Goal: Information Seeking & Learning: Learn about a topic

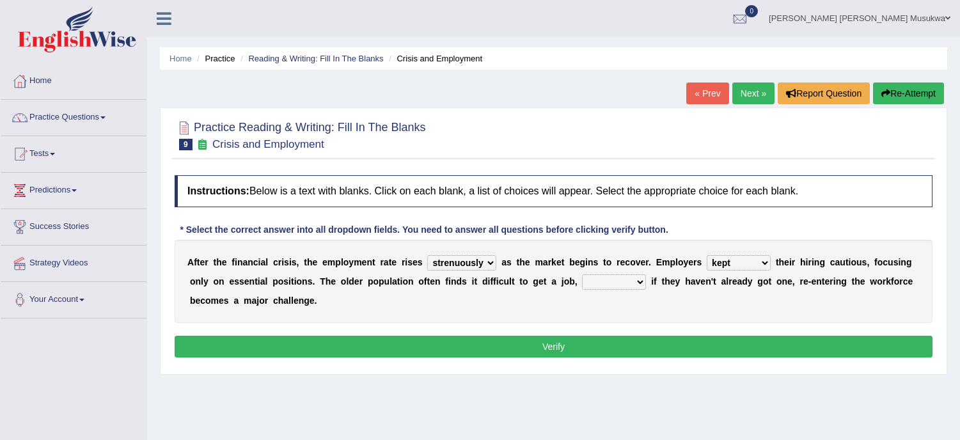
select select "strenuously"
select select "kept"
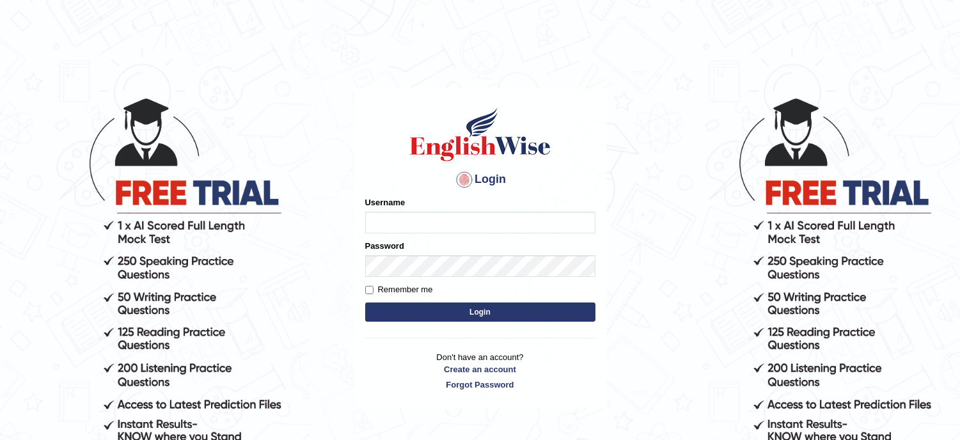
type input "musukwaluis1"
click at [486, 307] on button "Login" at bounding box center [480, 312] width 230 height 19
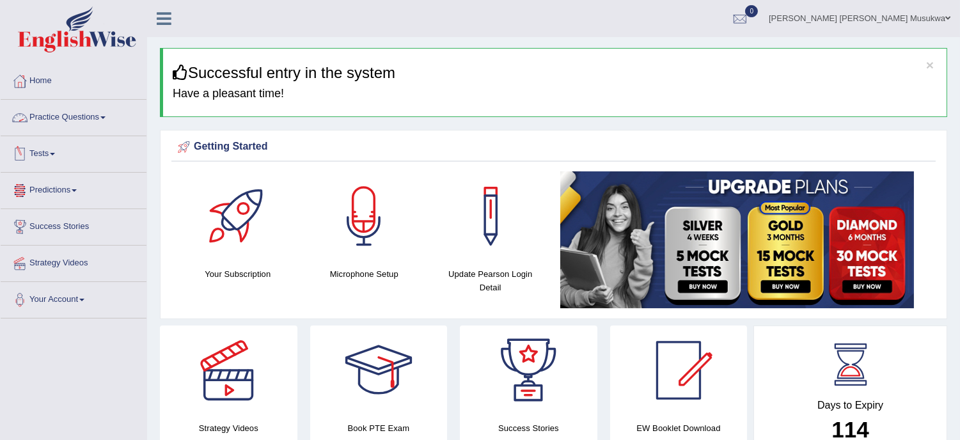
click at [36, 120] on link "Practice Questions" at bounding box center [74, 116] width 146 height 32
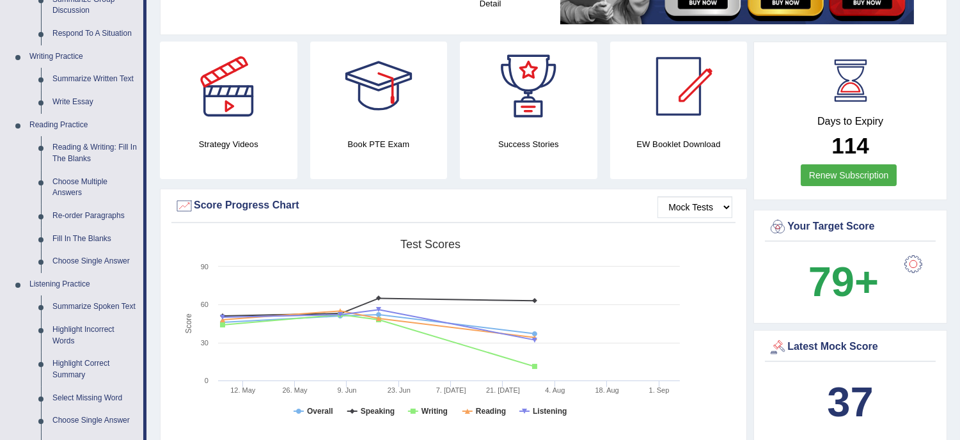
scroll to position [293, 0]
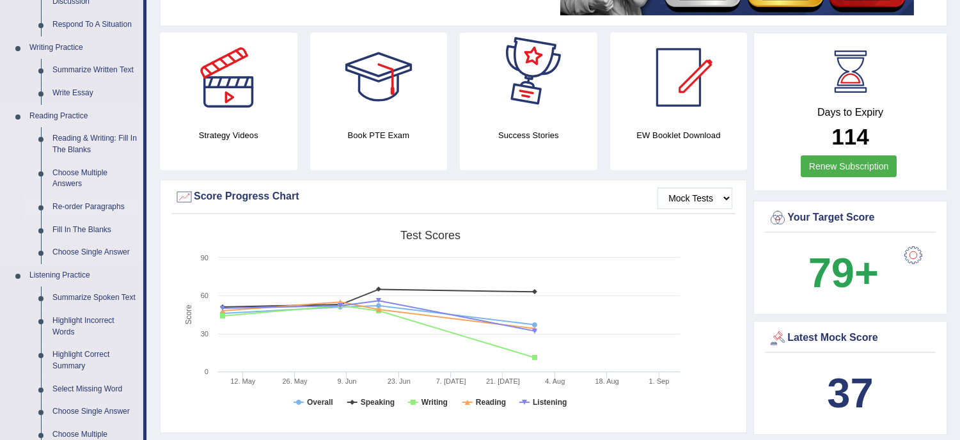
click at [130, 212] on link "Re-order Paragraphs" at bounding box center [95, 207] width 97 height 23
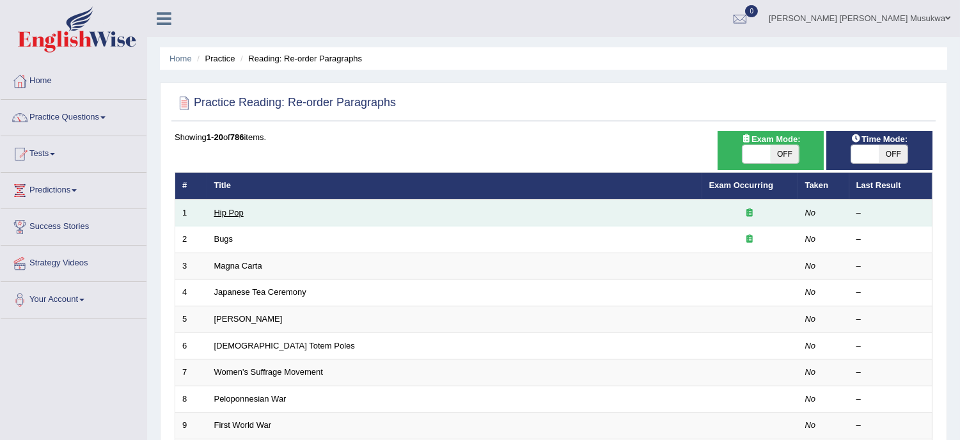
click at [221, 213] on link "Hip Pop" at bounding box center [228, 213] width 29 height 10
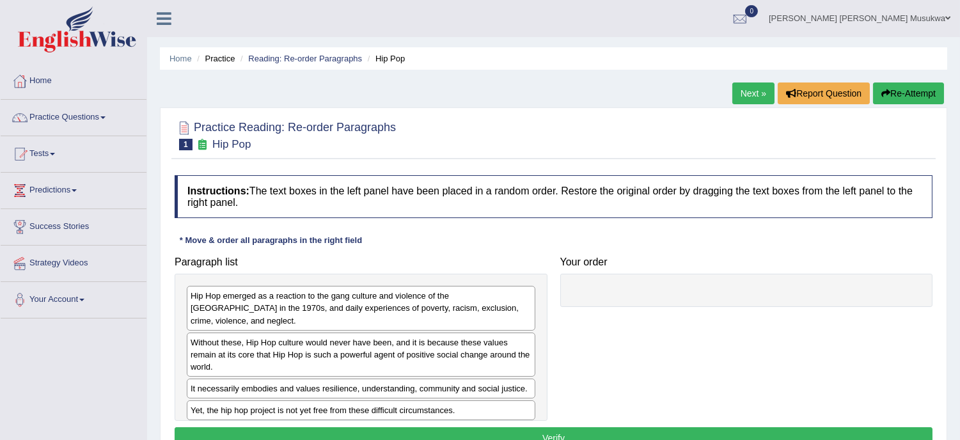
drag, startPoint x: 274, startPoint y: 307, endPoint x: 369, endPoint y: 301, distance: 95.5
click at [368, 301] on div "Hip Hop emerged as a reaction to the gang culture and violence of the South Bro…" at bounding box center [361, 308] width 349 height 44
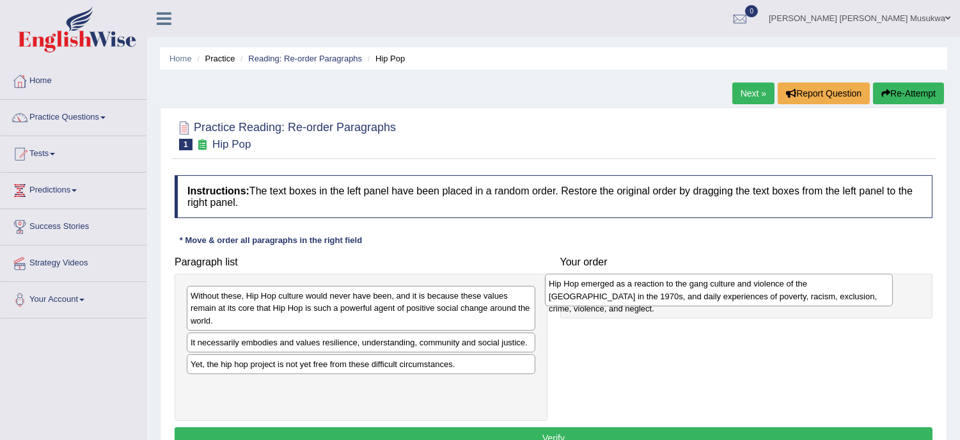
drag, startPoint x: 365, startPoint y: 301, endPoint x: 723, endPoint y: 289, distance: 358.4
click at [723, 289] on div "Hip Hop emerged as a reaction to the gang culture and violence of the South Bro…" at bounding box center [719, 290] width 348 height 32
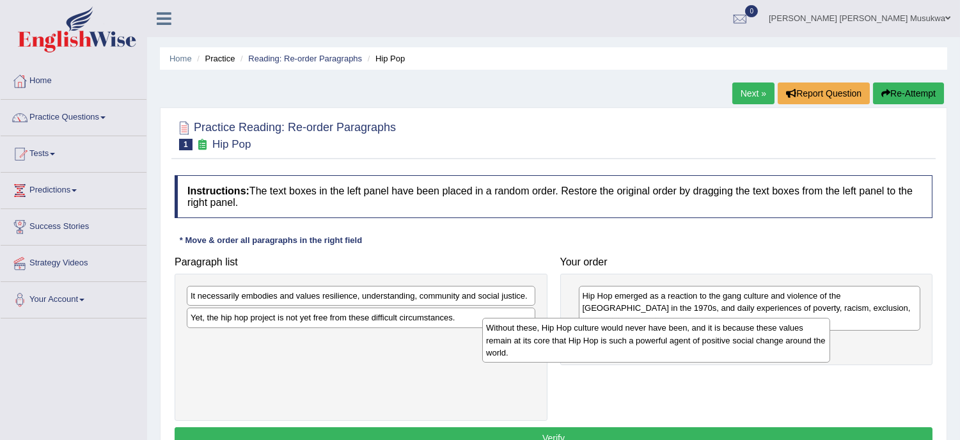
drag, startPoint x: 446, startPoint y: 308, endPoint x: 743, endPoint y: 331, distance: 297.7
click at [743, 331] on div "Without these, Hip Hop culture would never have been, and it is because these v…" at bounding box center [656, 340] width 348 height 45
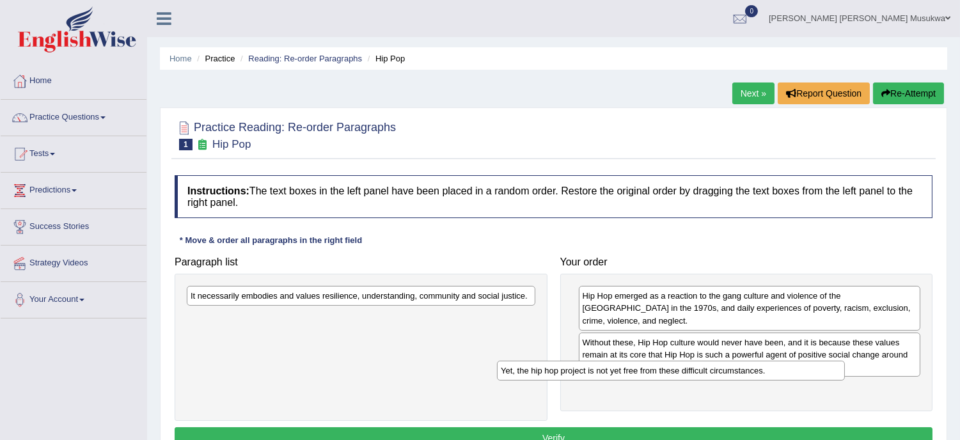
drag, startPoint x: 347, startPoint y: 322, endPoint x: 660, endPoint y: 376, distance: 318.1
click at [660, 376] on div "Yet, the hip hop project is not yet free from these difficult circumstances." at bounding box center [671, 371] width 348 height 20
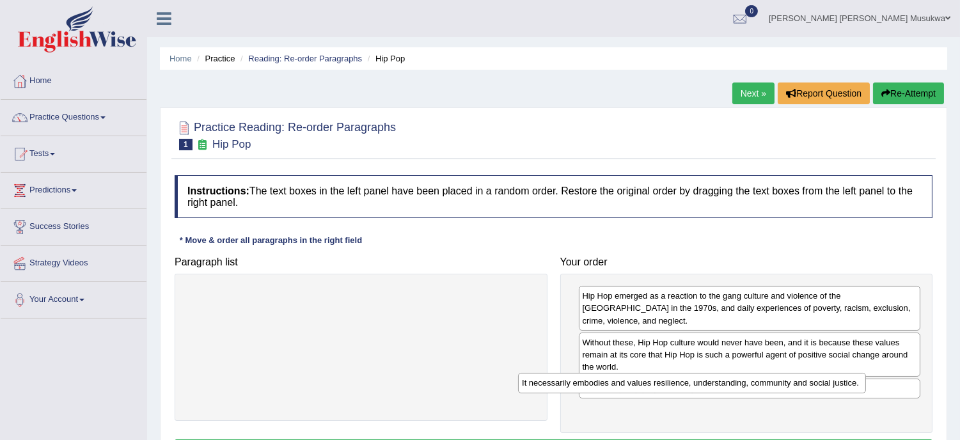
drag, startPoint x: 413, startPoint y: 298, endPoint x: 744, endPoint y: 385, distance: 342.5
click at [744, 385] on div "It necessarily embodies and values resilience, understanding, community and soc…" at bounding box center [692, 383] width 348 height 20
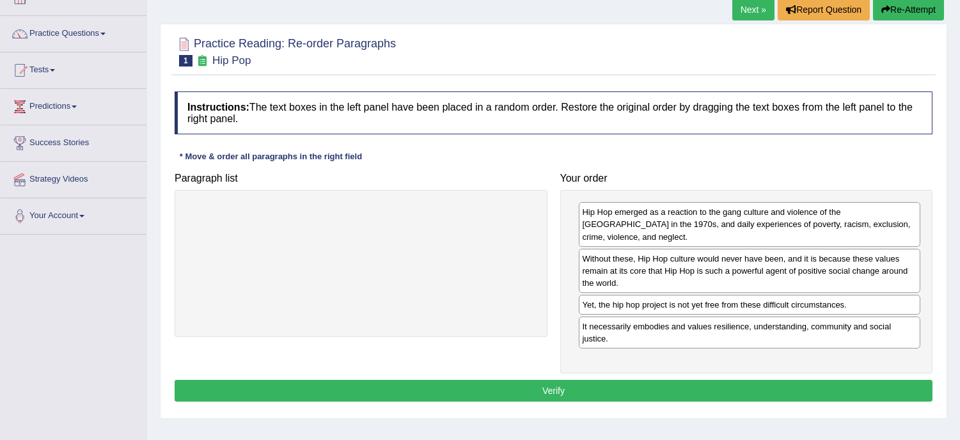
scroll to position [113, 0]
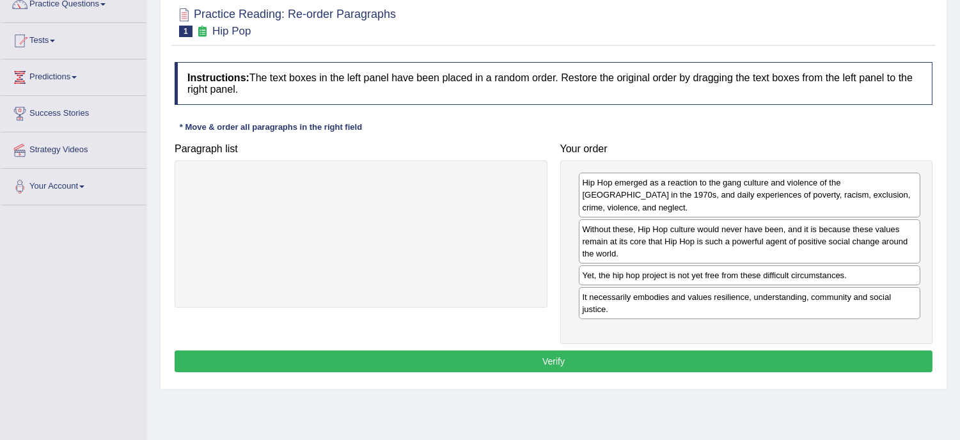
click at [597, 350] on button "Verify" at bounding box center [554, 361] width 758 height 22
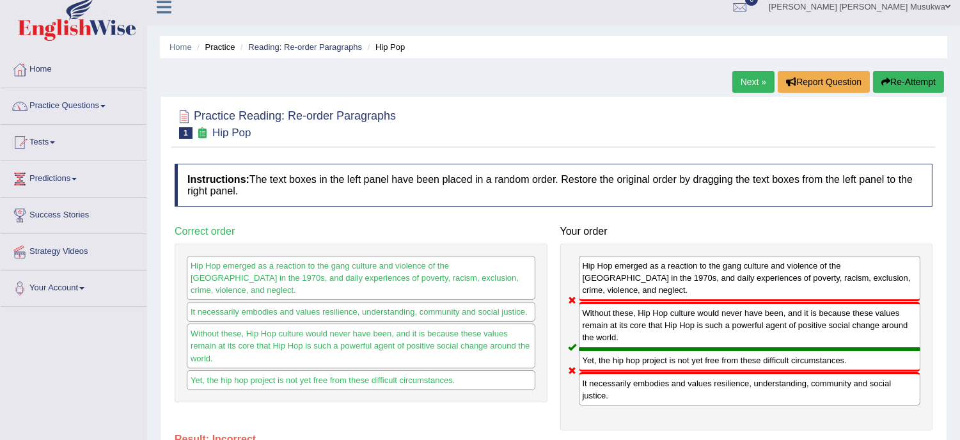
scroll to position [0, 0]
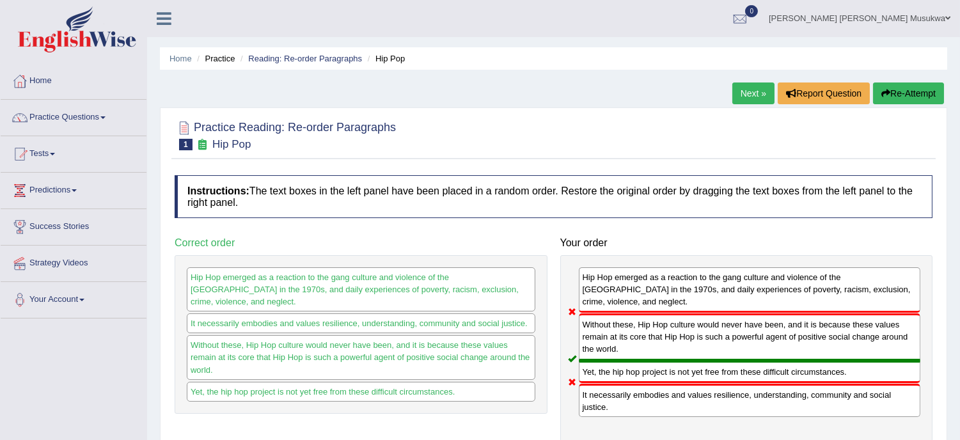
click at [900, 85] on button "Re-Attempt" at bounding box center [908, 94] width 71 height 22
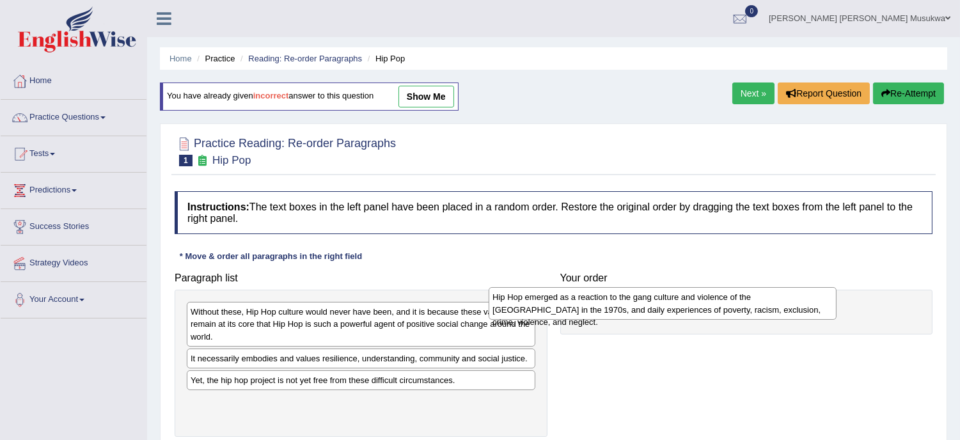
drag, startPoint x: 323, startPoint y: 318, endPoint x: 634, endPoint y: 302, distance: 311.2
click at [634, 302] on div "Hip Hop emerged as a reaction to the gang culture and violence of the [GEOGRAPH…" at bounding box center [663, 303] width 348 height 32
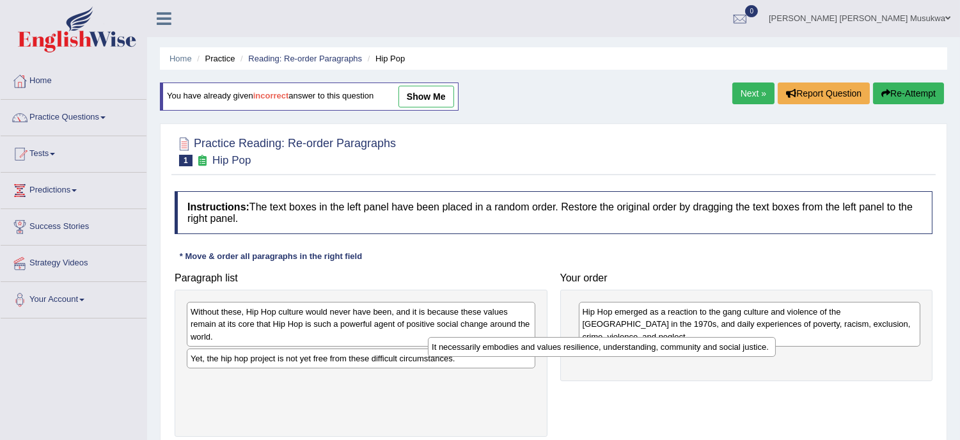
drag, startPoint x: 426, startPoint y: 360, endPoint x: 669, endPoint y: 349, distance: 243.3
click at [669, 349] on div "It necessarily embodies and values resilience, understanding, community and soc…" at bounding box center [602, 347] width 348 height 20
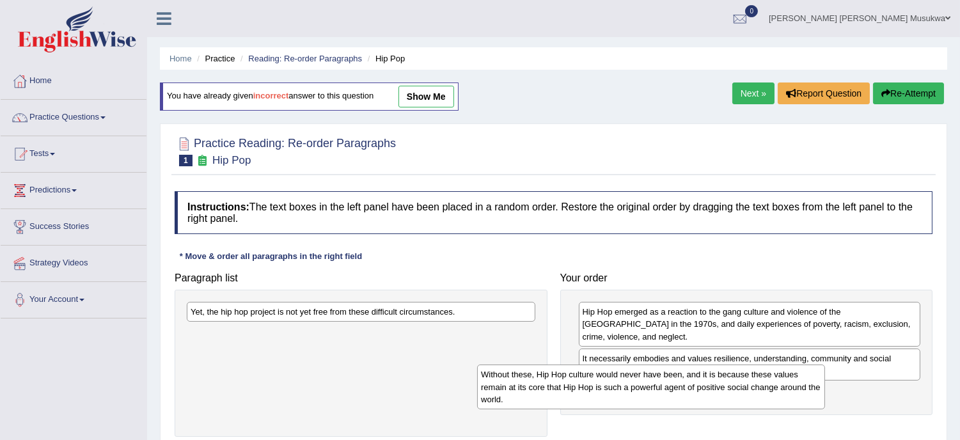
drag, startPoint x: 336, startPoint y: 318, endPoint x: 629, endPoint y: 381, distance: 298.9
click at [629, 381] on div "Without these, Hip Hop culture would never have been, and it is because these v…" at bounding box center [651, 387] width 348 height 45
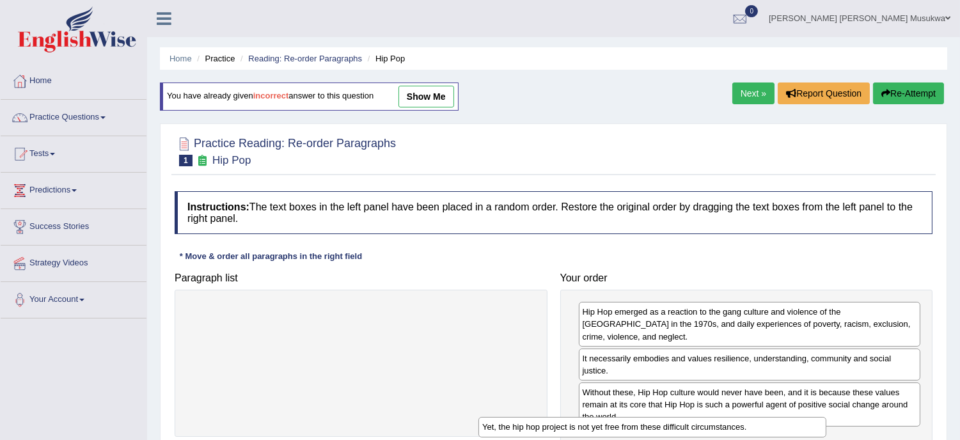
drag, startPoint x: 380, startPoint y: 311, endPoint x: 673, endPoint y: 427, distance: 315.6
click at [673, 427] on div "Yet, the hip hop project is not yet free from these difficult circumstances." at bounding box center [652, 427] width 348 height 20
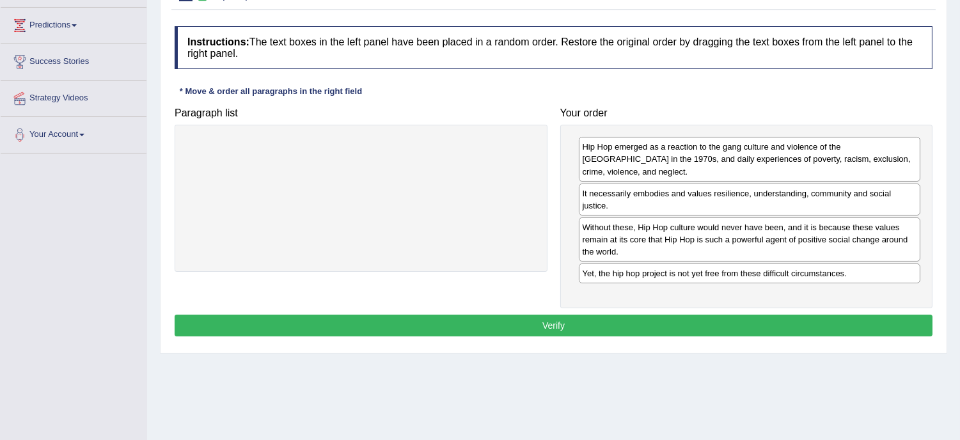
scroll to position [170, 0]
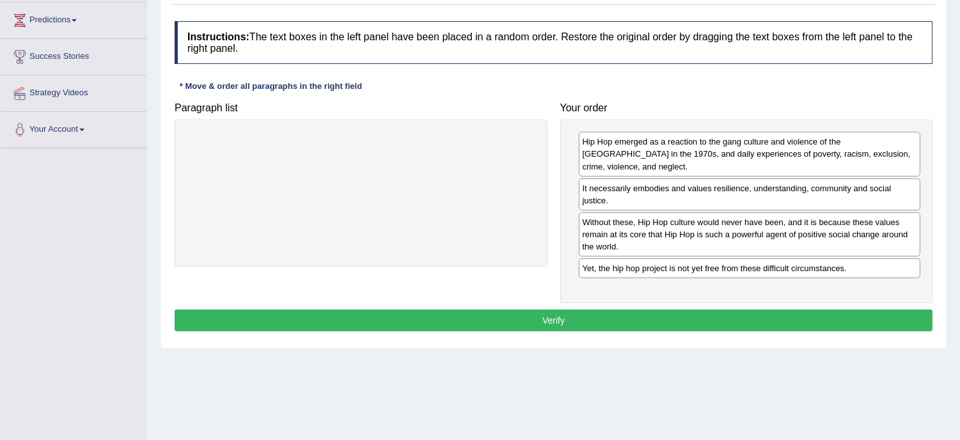
click at [604, 310] on button "Verify" at bounding box center [554, 321] width 758 height 22
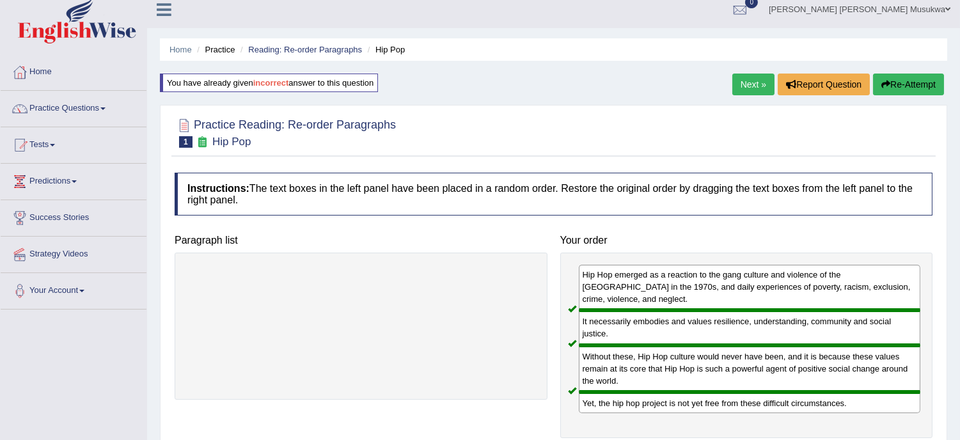
scroll to position [0, 0]
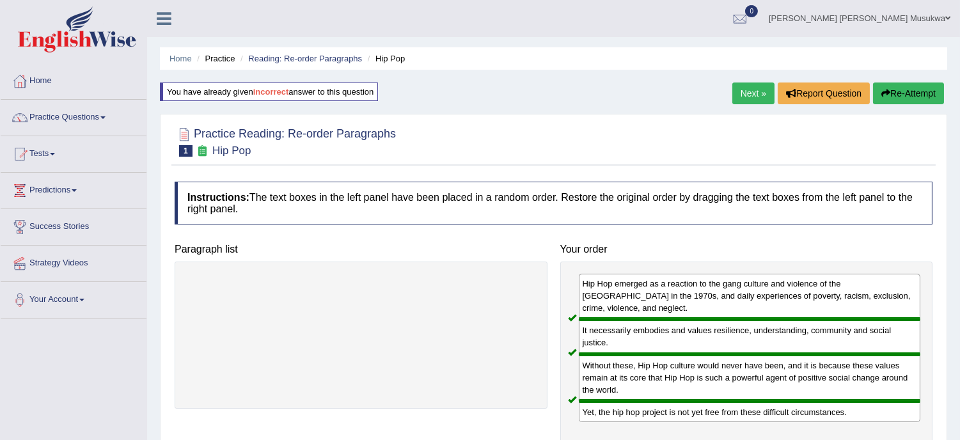
click at [757, 93] on link "Next »" at bounding box center [753, 94] width 42 height 22
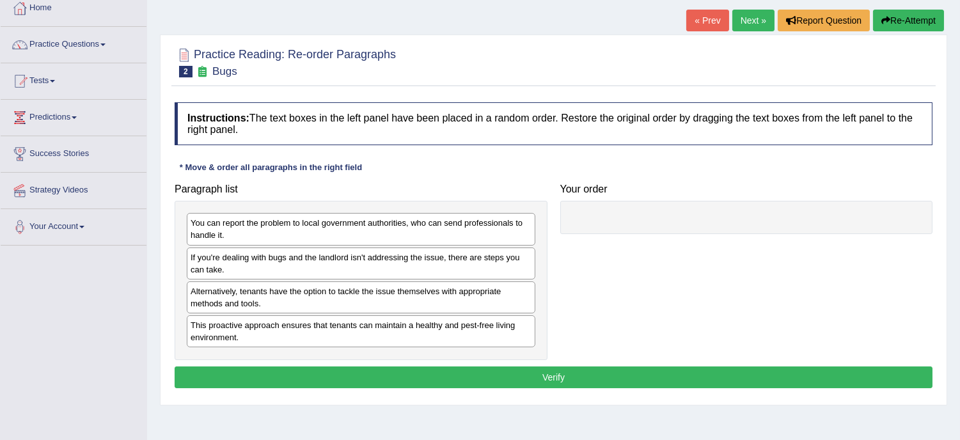
scroll to position [85, 0]
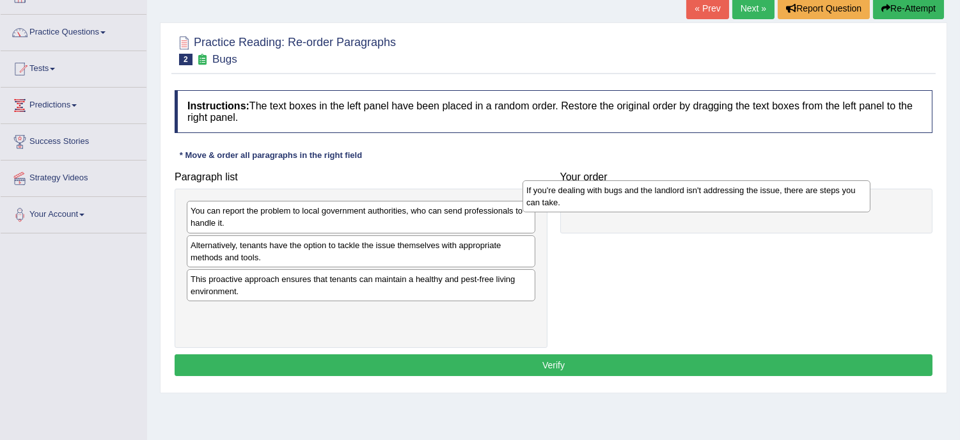
drag, startPoint x: 381, startPoint y: 253, endPoint x: 717, endPoint y: 200, distance: 340.7
click at [717, 200] on div "If you're dealing with bugs and the landlord isn't addressing the issue, there …" at bounding box center [697, 196] width 348 height 32
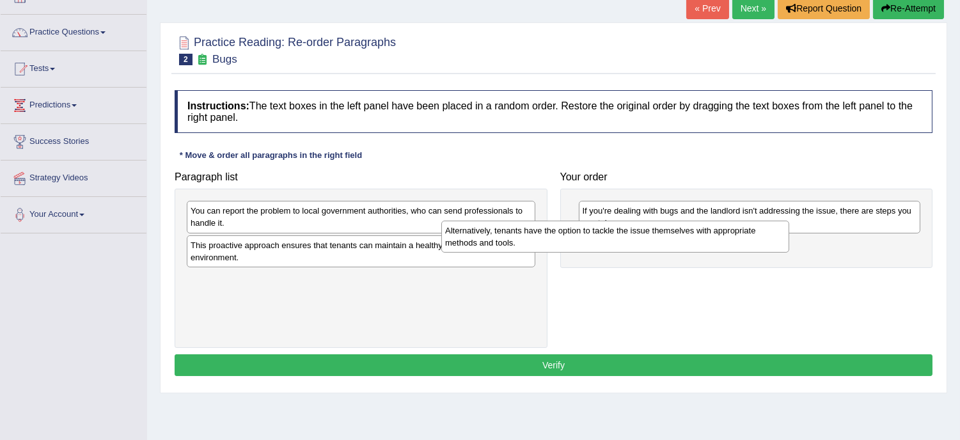
drag, startPoint x: 367, startPoint y: 247, endPoint x: 622, endPoint y: 233, distance: 255.6
click at [622, 233] on div "Alternatively, tenants have the option to tackle the issue themselves with appr…" at bounding box center [615, 237] width 348 height 32
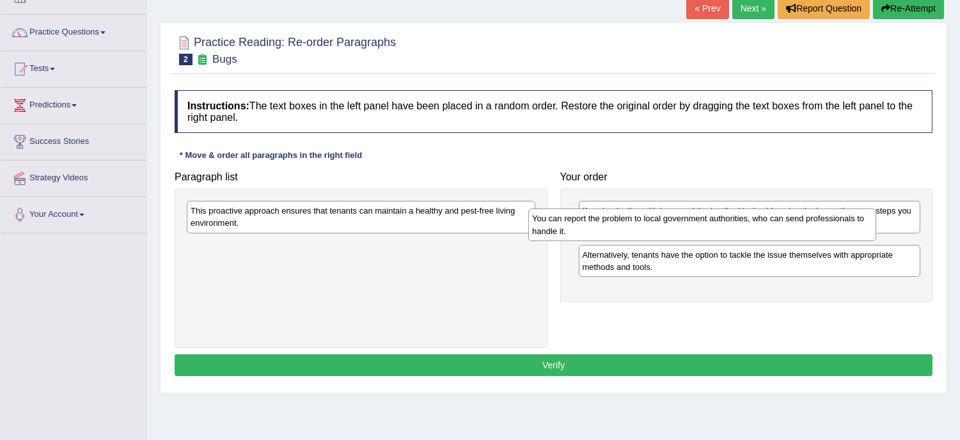
drag, startPoint x: 335, startPoint y: 221, endPoint x: 678, endPoint y: 228, distance: 342.9
click at [678, 228] on div "You can report the problem to local government authorities, who can send profes…" at bounding box center [702, 224] width 348 height 32
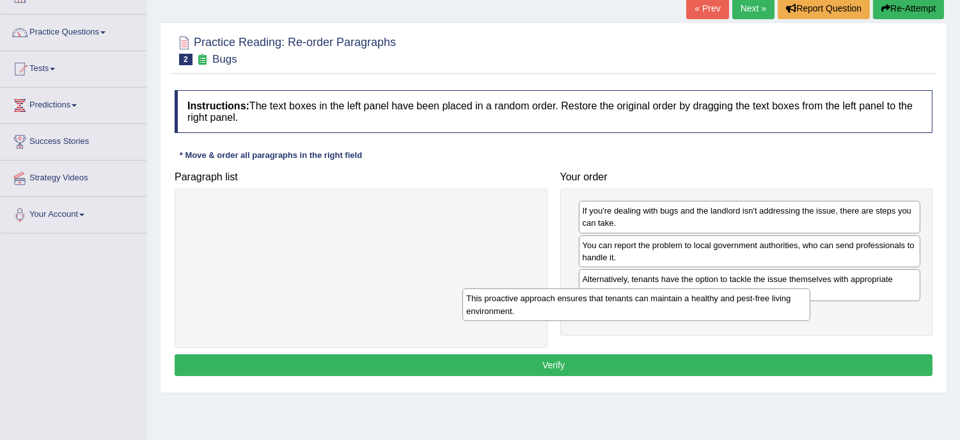
drag, startPoint x: 401, startPoint y: 226, endPoint x: 678, endPoint y: 314, distance: 290.7
click at [678, 314] on div "This proactive approach ensures that tenants can maintain a healthy and pest-fr…" at bounding box center [636, 304] width 348 height 32
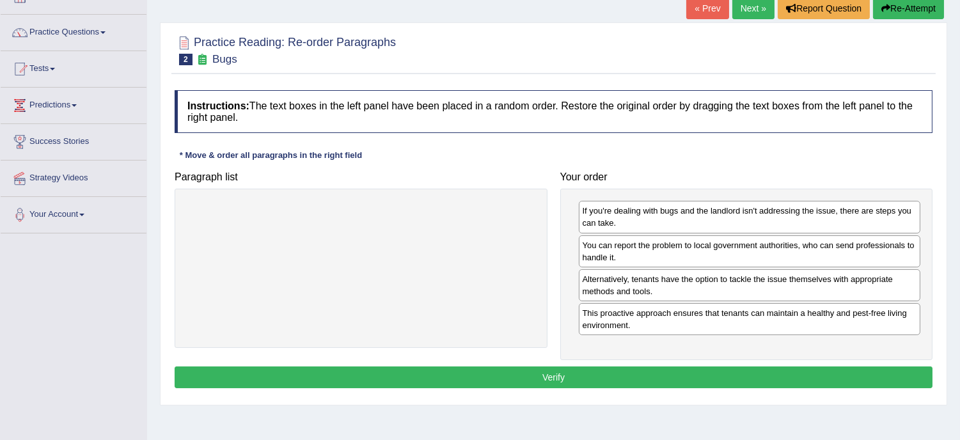
click at [565, 374] on button "Verify" at bounding box center [554, 377] width 758 height 22
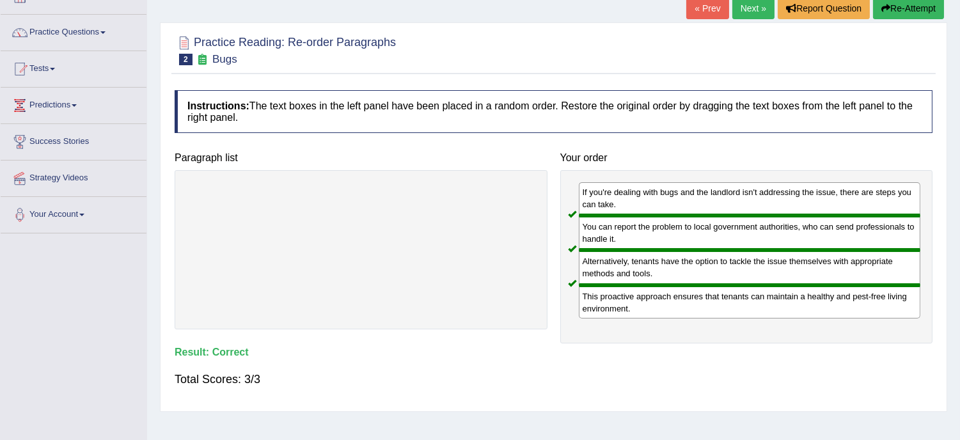
click at [748, 4] on link "Next »" at bounding box center [753, 8] width 42 height 22
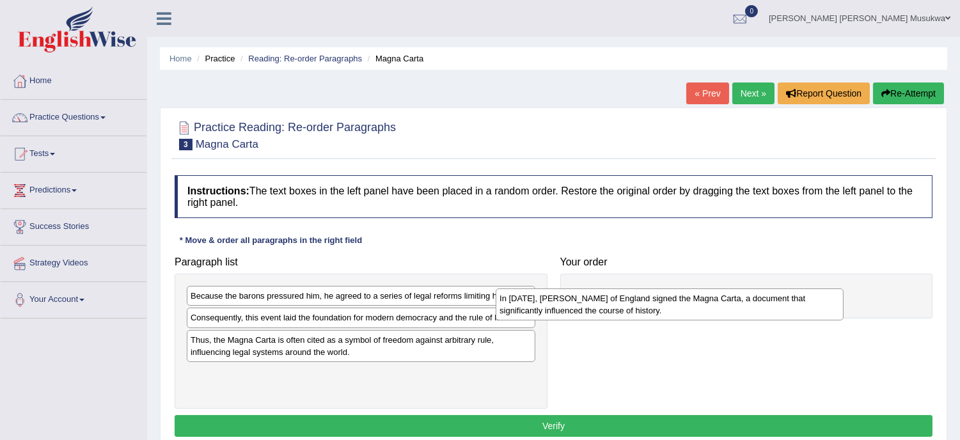
drag, startPoint x: 232, startPoint y: 327, endPoint x: 542, endPoint y: 307, distance: 310.8
click at [542, 307] on div "In [DATE], [PERSON_NAME] of England signed the Magna Carta, a document that sig…" at bounding box center [670, 304] width 348 height 32
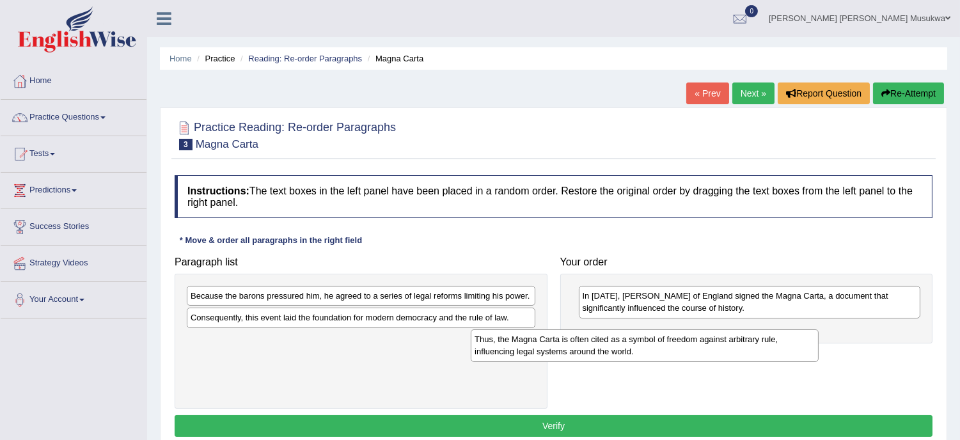
drag, startPoint x: 338, startPoint y: 348, endPoint x: 623, endPoint y: 347, distance: 285.2
click at [623, 347] on div "Thus, the Magna Carta is often cited as a symbol of freedom against arbitrary r…" at bounding box center [645, 345] width 348 height 32
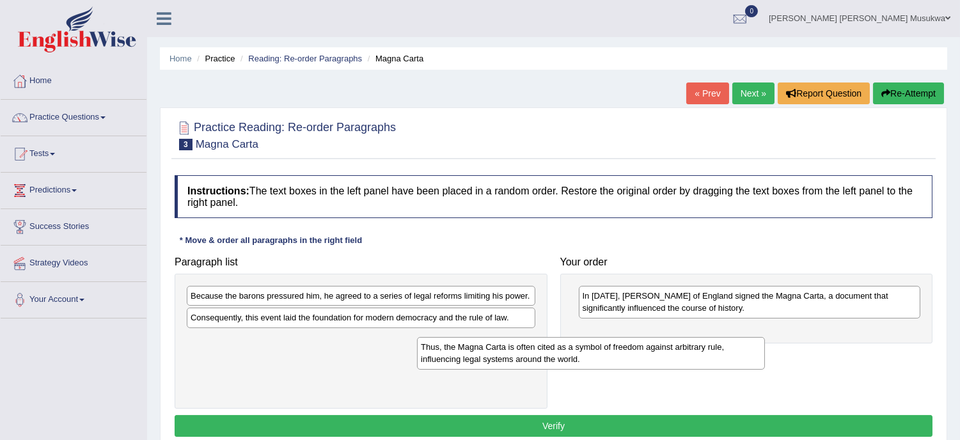
drag, startPoint x: 297, startPoint y: 354, endPoint x: 613, endPoint y: 367, distance: 315.6
click at [613, 367] on div "Thus, the Magna Carta is often cited as a symbol of freedom against arbitrary r…" at bounding box center [591, 353] width 348 height 32
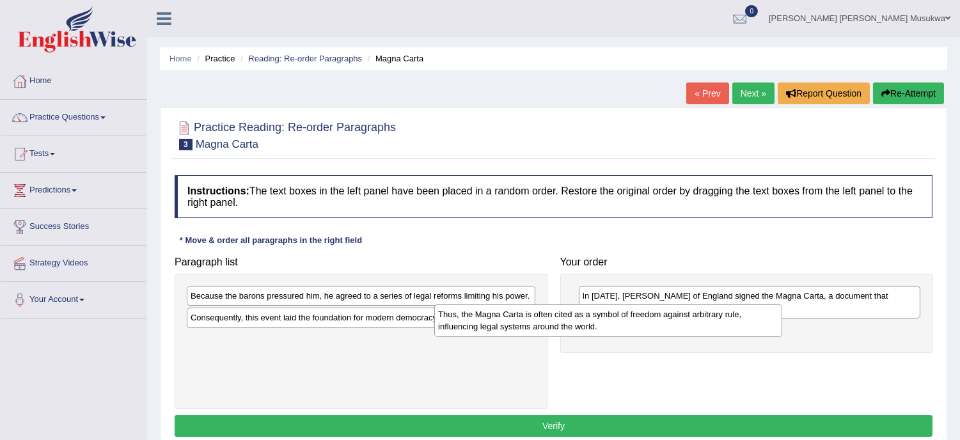
drag, startPoint x: 317, startPoint y: 348, endPoint x: 663, endPoint y: 315, distance: 347.6
click at [663, 315] on div "Thus, the Magna Carta is often cited as a symbol of freedom against arbitrary r…" at bounding box center [608, 320] width 348 height 32
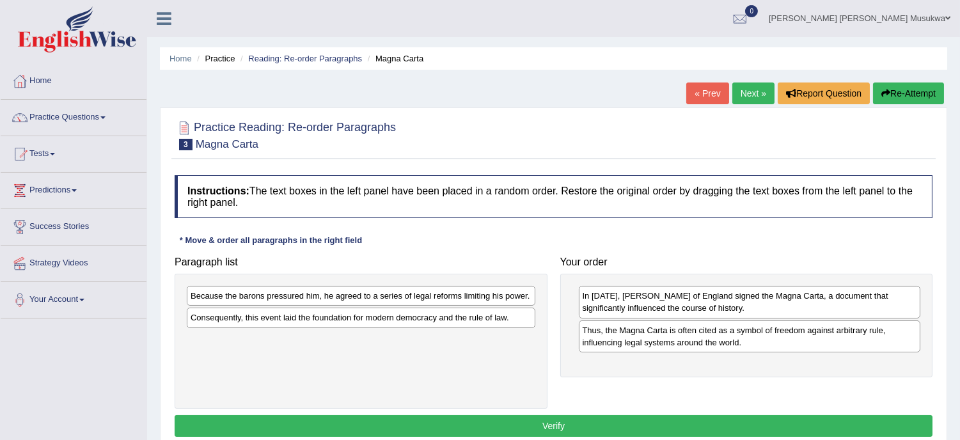
click at [457, 295] on div "Because the barons pressured him, he agreed to a series of legal reforms limiti…" at bounding box center [361, 296] width 349 height 20
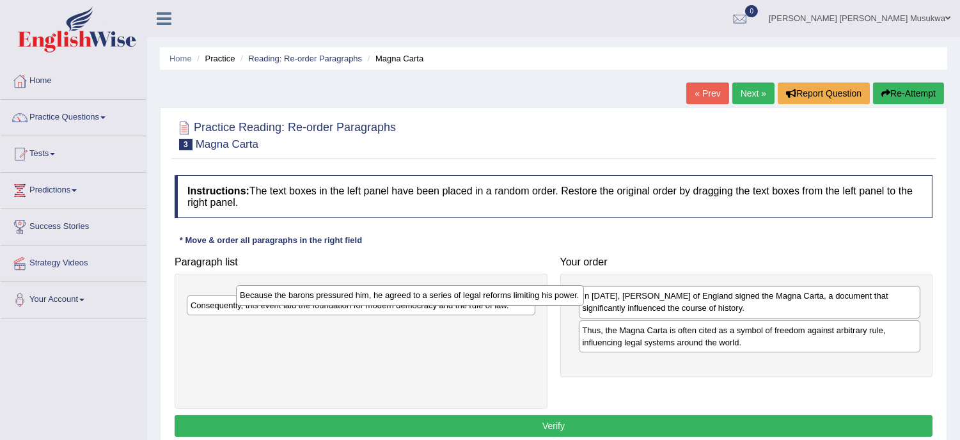
drag, startPoint x: 460, startPoint y: 293, endPoint x: 513, endPoint y: 292, distance: 52.4
click at [513, 292] on div "Because the barons pressured him, he agreed to a series of legal reforms limiti…" at bounding box center [410, 295] width 348 height 20
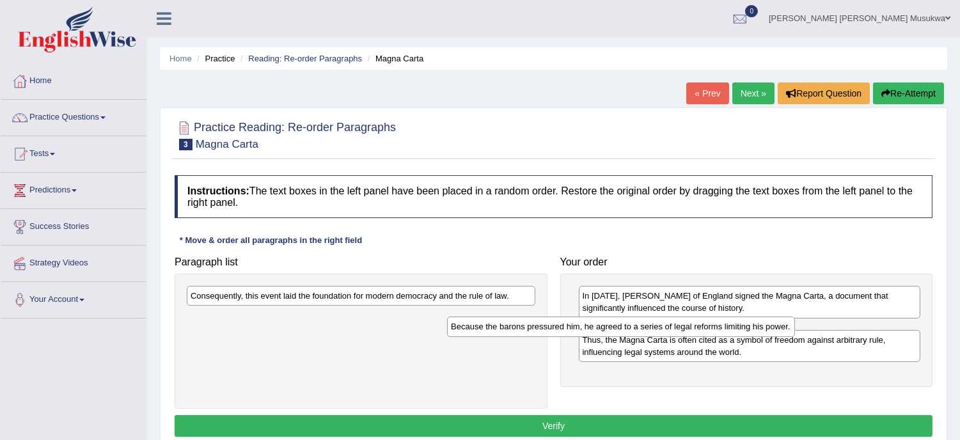
drag, startPoint x: 372, startPoint y: 297, endPoint x: 634, endPoint y: 325, distance: 264.4
click at [634, 325] on div "Because the barons pressured him, he agreed to a series of legal reforms limiti…" at bounding box center [621, 327] width 348 height 20
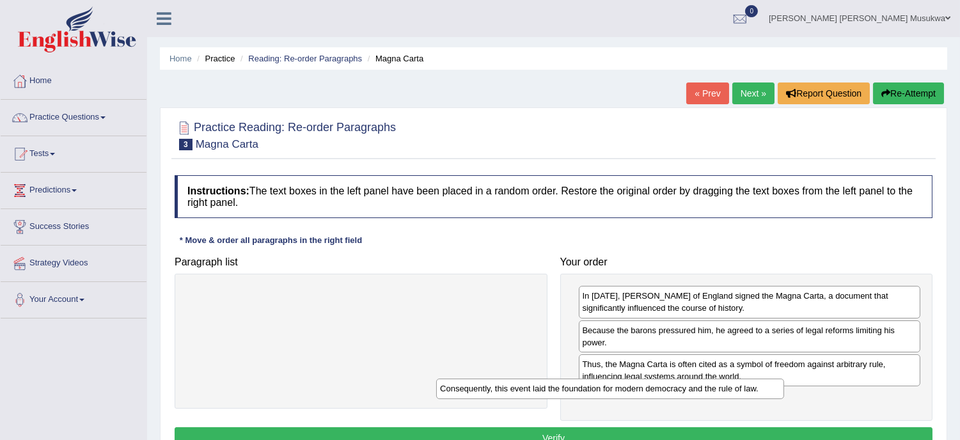
drag, startPoint x: 333, startPoint y: 298, endPoint x: 584, endPoint y: 391, distance: 267.3
click at [584, 391] on div "Consequently, this event laid the foundation for modern democracy and the rule …" at bounding box center [610, 389] width 348 height 20
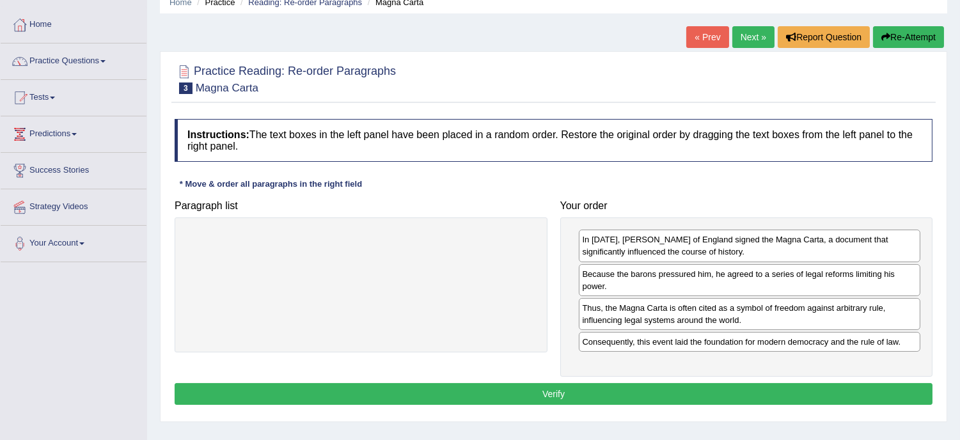
scroll to position [85, 0]
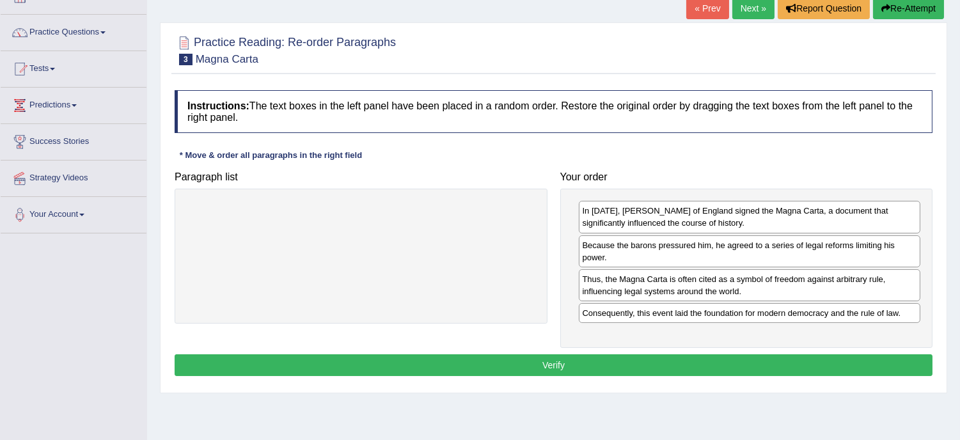
click at [555, 360] on button "Verify" at bounding box center [554, 365] width 758 height 22
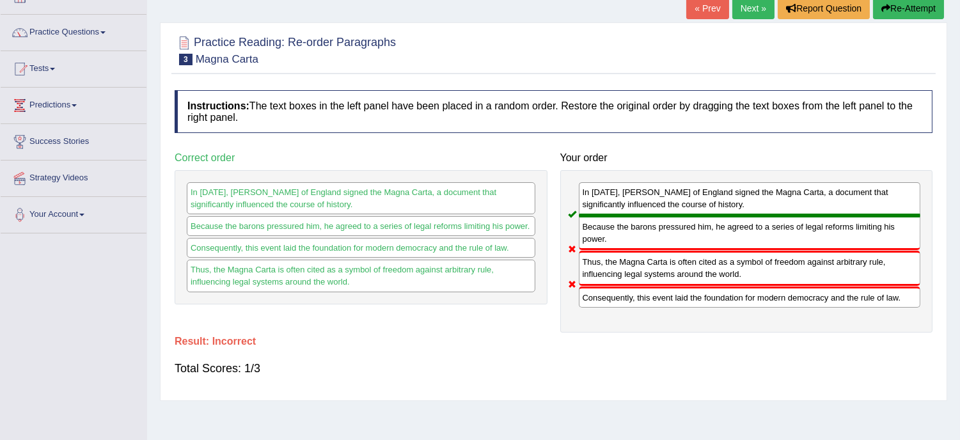
click at [932, 3] on button "Re-Attempt" at bounding box center [908, 8] width 71 height 22
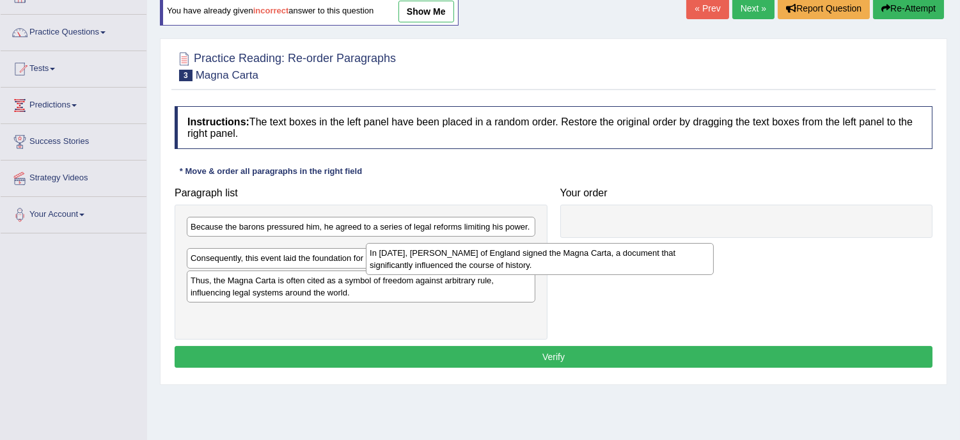
drag, startPoint x: 252, startPoint y: 251, endPoint x: 431, endPoint y: 255, distance: 179.1
click at [431, 255] on div "In [DATE], [PERSON_NAME] of England signed the Magna Carta, a document that sig…" at bounding box center [540, 259] width 348 height 32
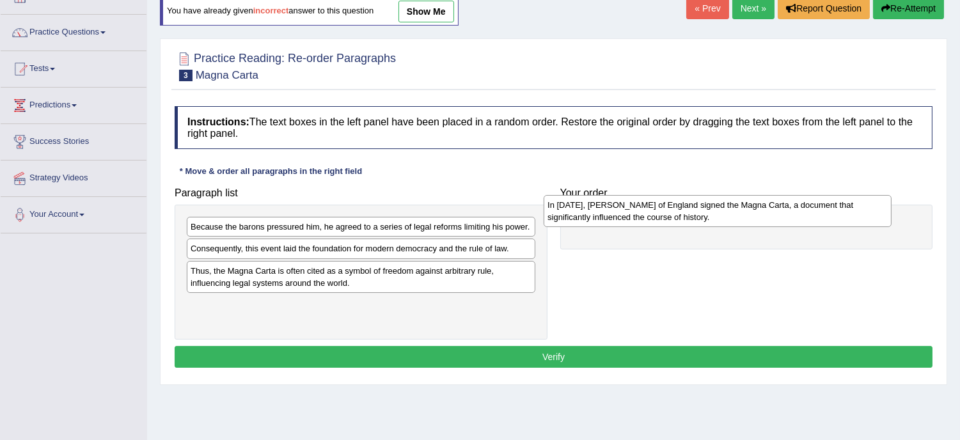
drag, startPoint x: 271, startPoint y: 256, endPoint x: 628, endPoint y: 212, distance: 360.2
click at [628, 212] on div "In [DATE], [PERSON_NAME] of England signed the Magna Carta, a document that sig…" at bounding box center [718, 211] width 348 height 32
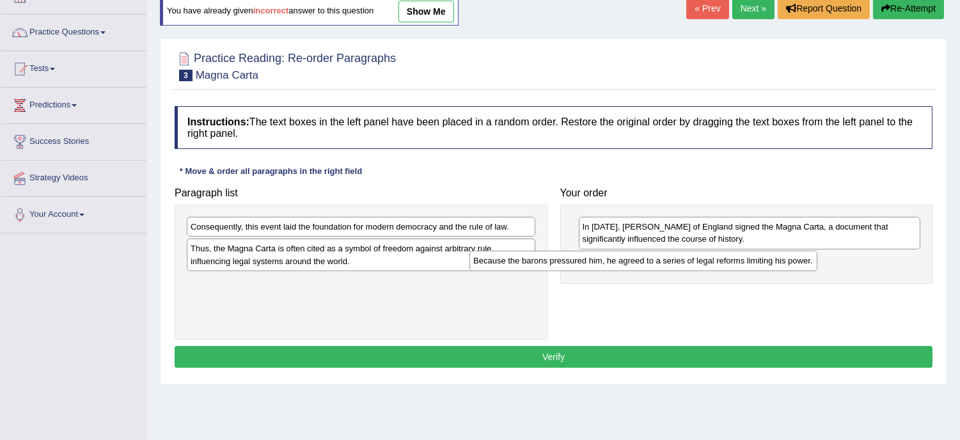
drag, startPoint x: 362, startPoint y: 226, endPoint x: 647, endPoint y: 260, distance: 287.2
click at [647, 260] on div "Because the barons pressured him, he agreed to a series of legal reforms limiti…" at bounding box center [643, 261] width 348 height 20
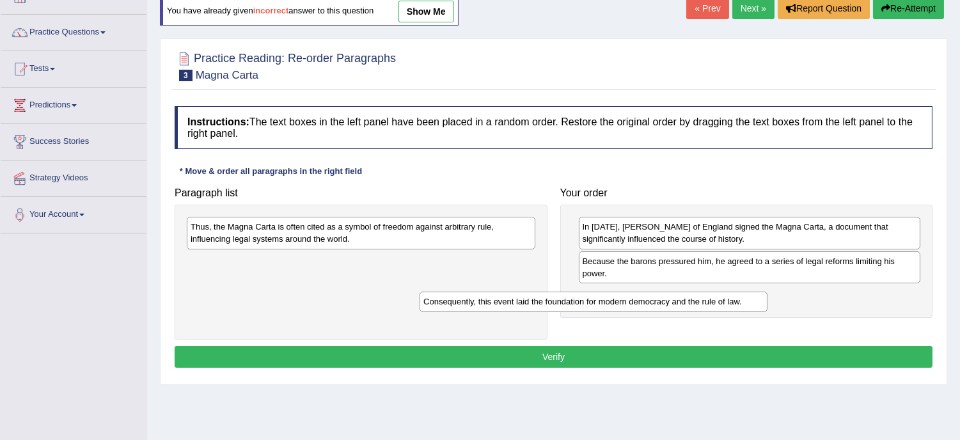
drag, startPoint x: 375, startPoint y: 225, endPoint x: 610, endPoint y: 299, distance: 246.2
click at [610, 299] on div "Consequently, this event laid the foundation for modern democracy and the rule …" at bounding box center [594, 302] width 348 height 20
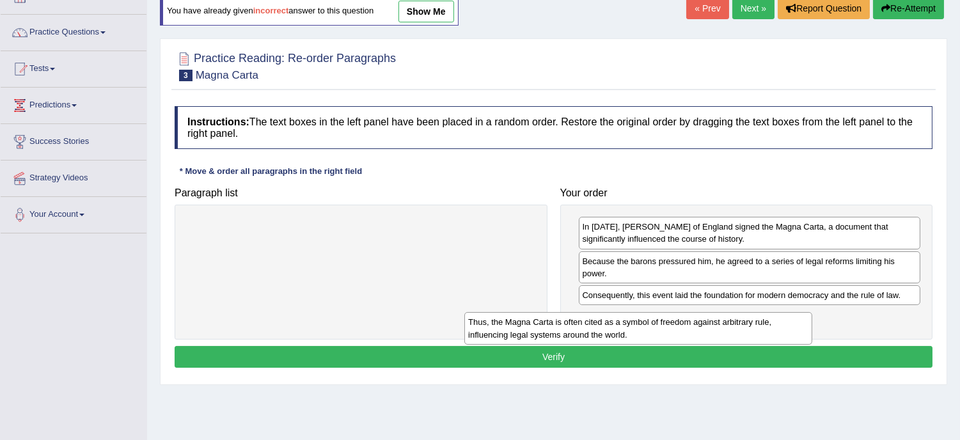
drag, startPoint x: 317, startPoint y: 231, endPoint x: 595, endPoint y: 326, distance: 293.5
click at [595, 326] on div "Thus, the Magna Carta is often cited as a symbol of freedom against arbitrary r…" at bounding box center [638, 328] width 348 height 32
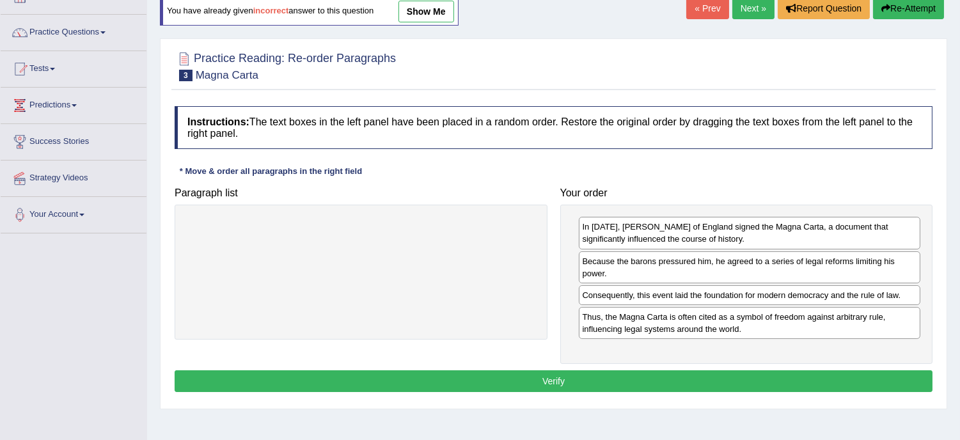
click at [538, 386] on button "Verify" at bounding box center [554, 381] width 758 height 22
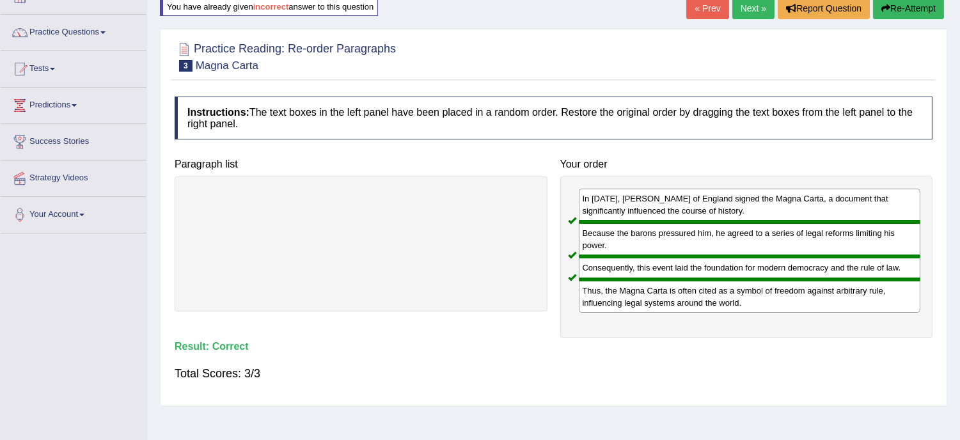
click at [740, 8] on link "Next »" at bounding box center [753, 8] width 42 height 22
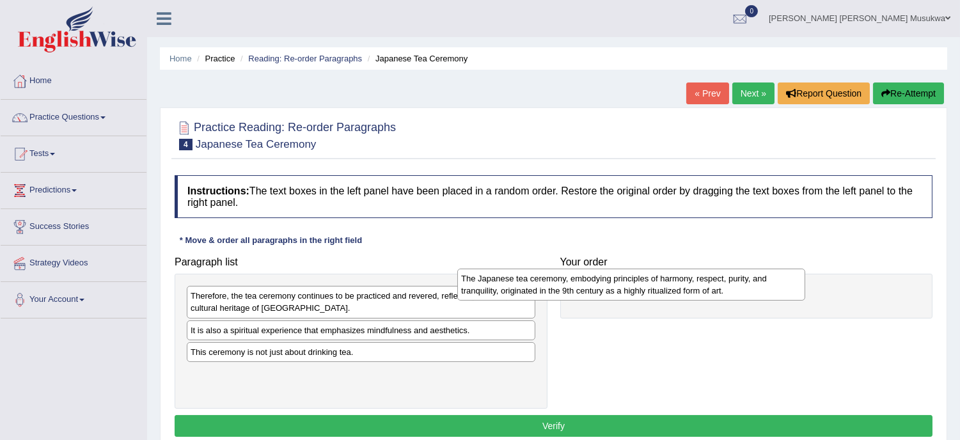
drag, startPoint x: 378, startPoint y: 335, endPoint x: 649, endPoint y: 283, distance: 275.5
click at [649, 283] on div "The Japanese tea ceremony, embodying principles of harmony, respect, purity, an…" at bounding box center [631, 285] width 348 height 32
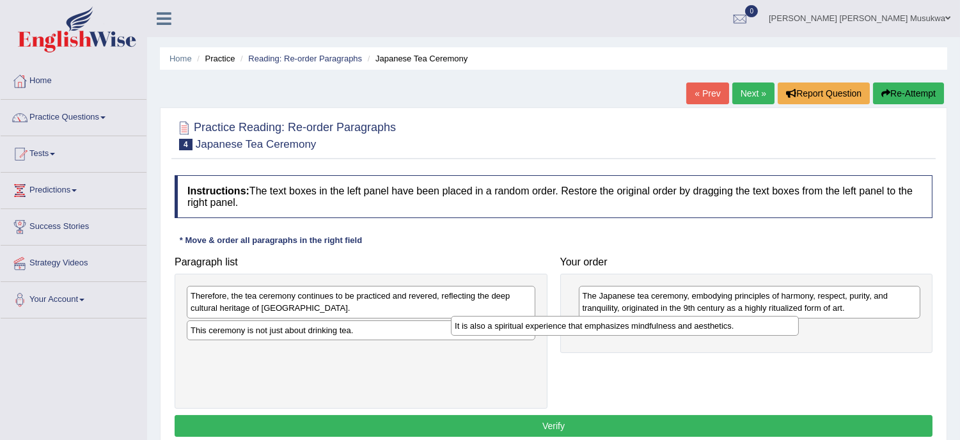
drag, startPoint x: 372, startPoint y: 331, endPoint x: 638, endPoint y: 327, distance: 266.7
click at [638, 327] on div "It is also a spiritual experience that emphasizes mindfulness and aesthetics." at bounding box center [625, 326] width 348 height 20
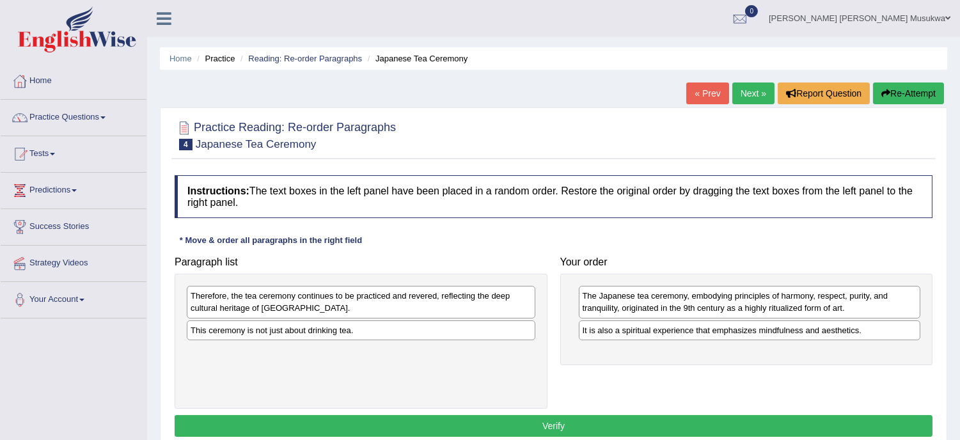
drag, startPoint x: 306, startPoint y: 333, endPoint x: 320, endPoint y: 320, distance: 18.6
click at [320, 320] on div "This ceremony is not just about drinking tea." at bounding box center [361, 330] width 349 height 20
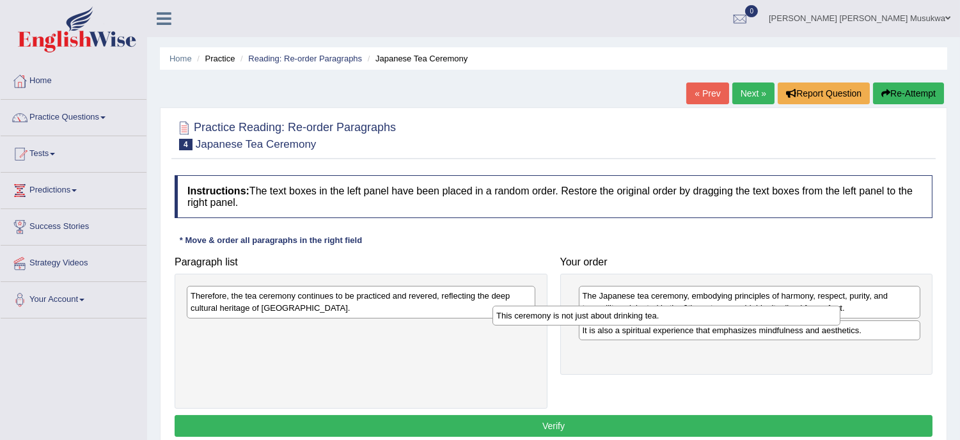
drag, startPoint x: 270, startPoint y: 336, endPoint x: 578, endPoint y: 321, distance: 308.6
click at [578, 321] on div "This ceremony is not just about drinking tea." at bounding box center [666, 316] width 348 height 20
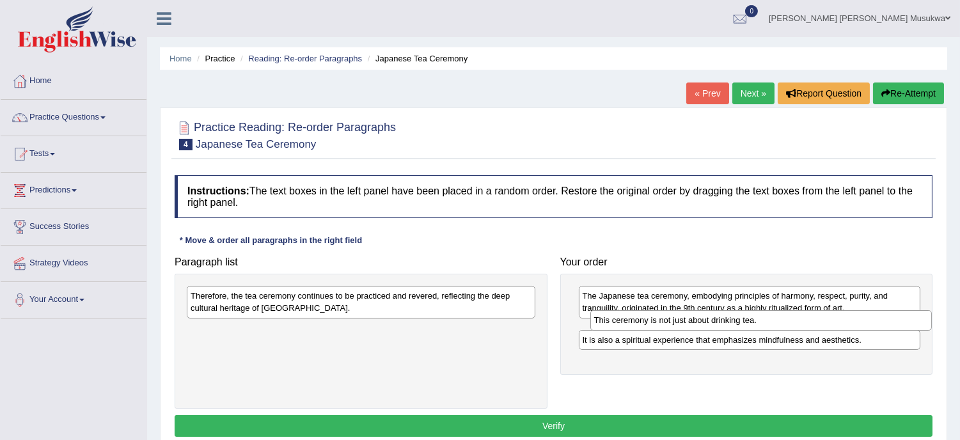
drag, startPoint x: 609, startPoint y: 356, endPoint x: 620, endPoint y: 323, distance: 34.6
click at [620, 323] on div "This ceremony is not just about drinking tea." at bounding box center [761, 320] width 342 height 20
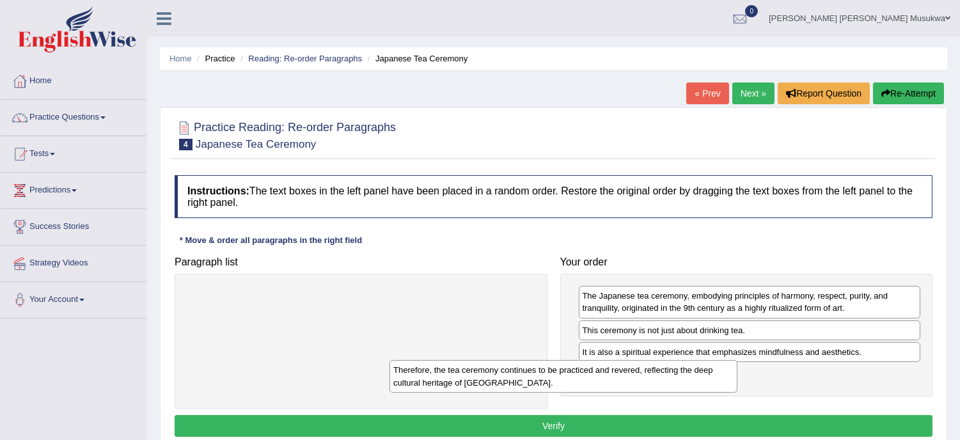
drag, startPoint x: 384, startPoint y: 297, endPoint x: 589, endPoint y: 372, distance: 218.3
click at [589, 372] on div "Therefore, the tea ceremony continues to be practiced and revered, reflecting t…" at bounding box center [563, 376] width 348 height 32
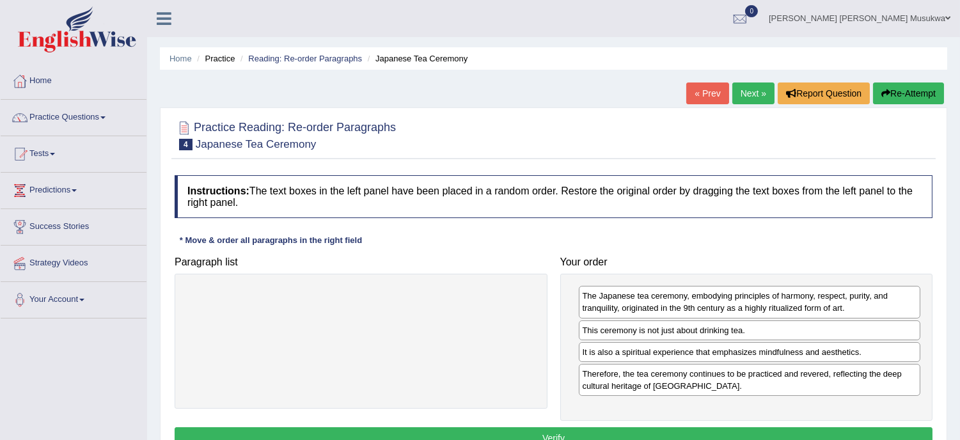
click at [556, 436] on button "Verify" at bounding box center [554, 438] width 758 height 22
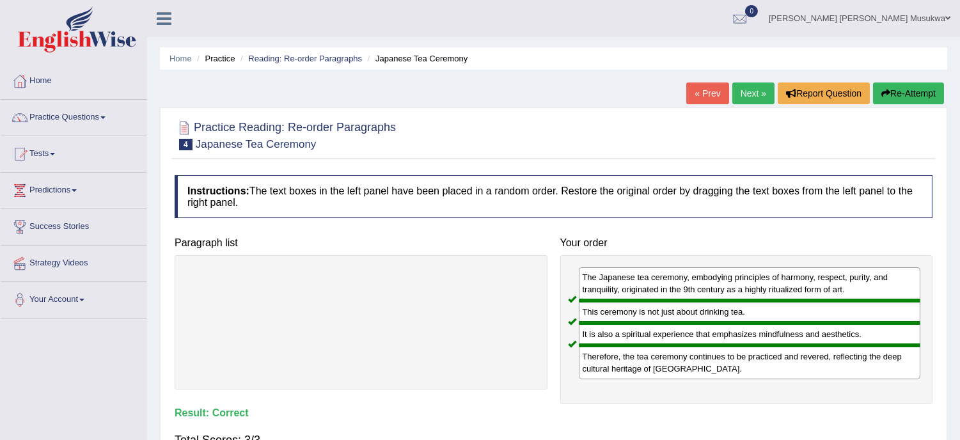
click at [739, 95] on link "Next »" at bounding box center [753, 94] width 42 height 22
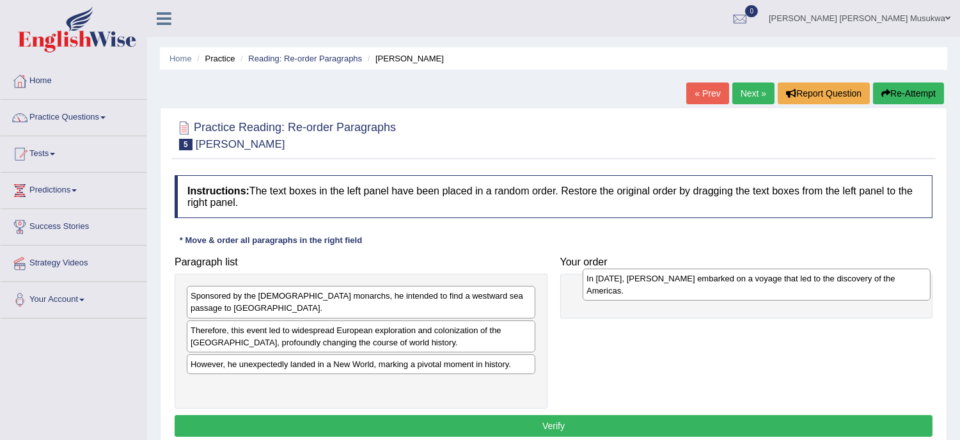
drag, startPoint x: 255, startPoint y: 374, endPoint x: 654, endPoint y: 278, distance: 411.1
click at [654, 278] on div "In [DATE], [PERSON_NAME] embarked on a voyage that led to the discovery of the …" at bounding box center [757, 285] width 348 height 32
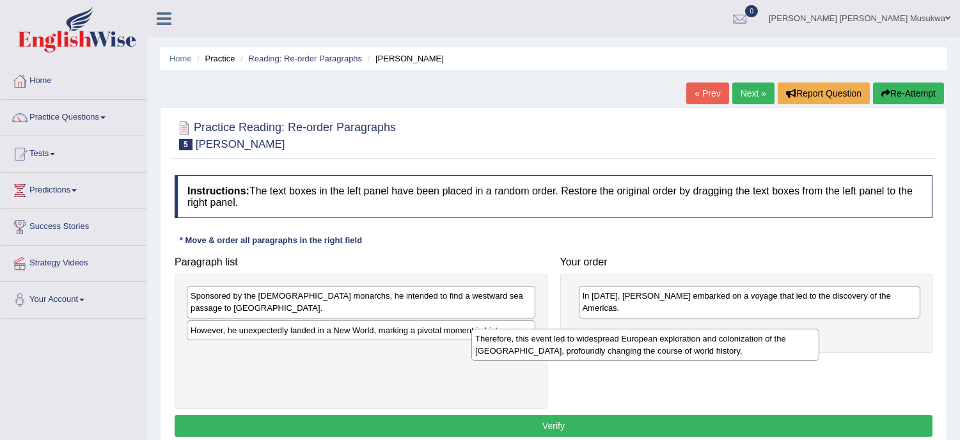
drag, startPoint x: 326, startPoint y: 321, endPoint x: 614, endPoint y: 340, distance: 288.4
click at [614, 340] on div "Therefore, this event led to widespread European exploration and colonization o…" at bounding box center [645, 345] width 348 height 32
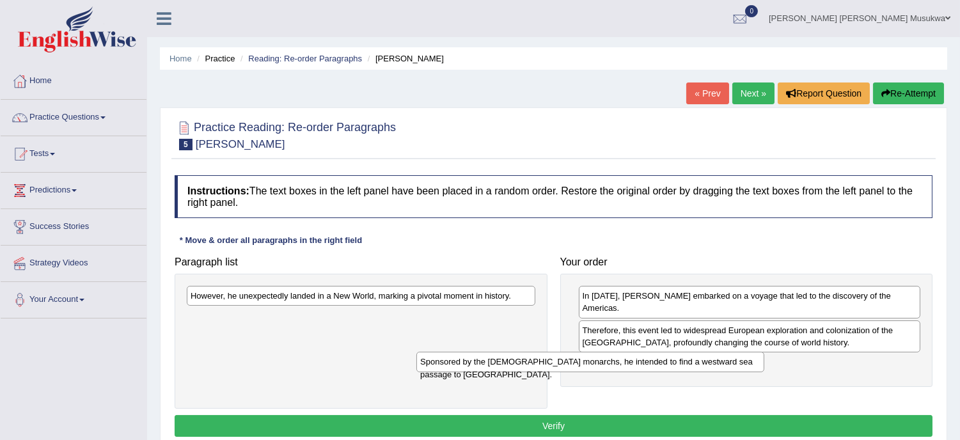
drag, startPoint x: 420, startPoint y: 295, endPoint x: 650, endPoint y: 363, distance: 240.5
click at [650, 363] on div "Sponsored by the [DEMOGRAPHIC_DATA] monarchs, he intended to find a westward se…" at bounding box center [590, 362] width 348 height 20
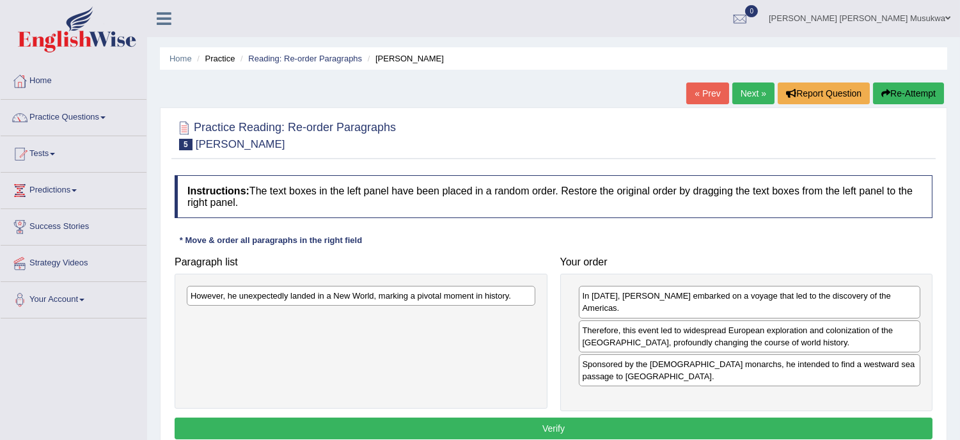
click at [384, 298] on div "However, he unexpectedly landed in a New World, marking a pivotal moment in his…" at bounding box center [361, 296] width 349 height 20
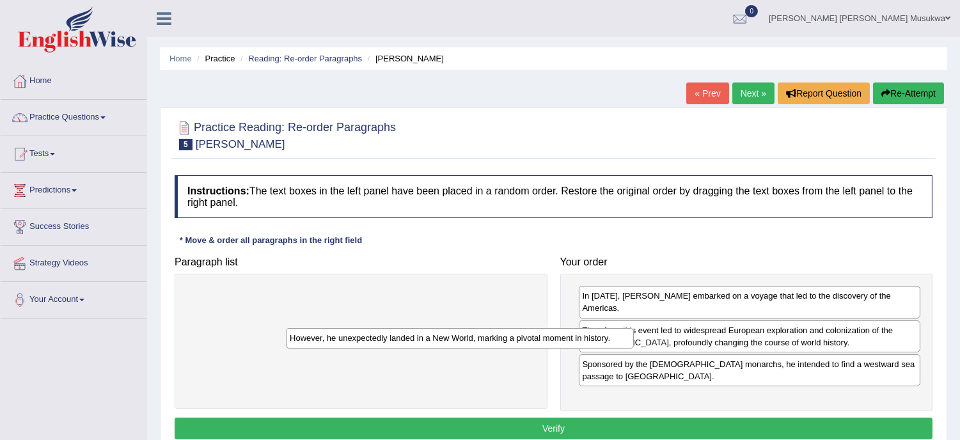
drag, startPoint x: 379, startPoint y: 302, endPoint x: 482, endPoint y: 347, distance: 112.3
click at [482, 346] on div "However, he unexpectedly landed in a New World, marking a pivotal moment in his…" at bounding box center [460, 338] width 348 height 20
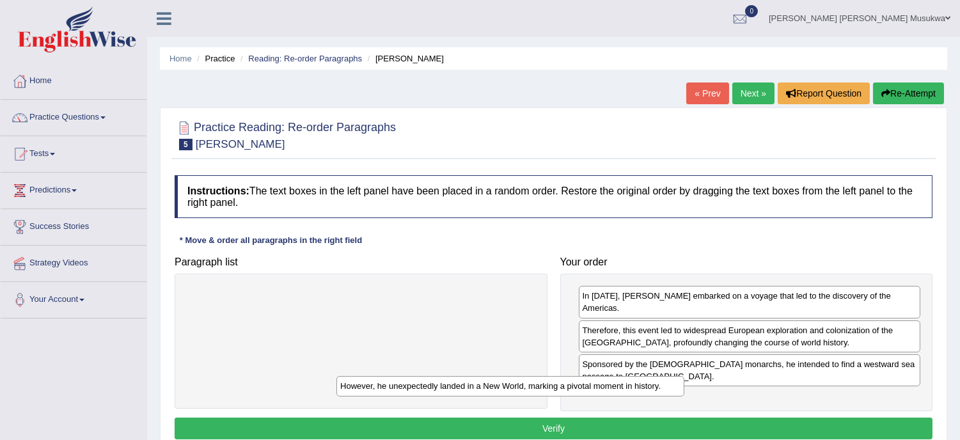
drag, startPoint x: 404, startPoint y: 297, endPoint x: 555, endPoint y: 388, distance: 176.7
click at [555, 388] on div "However, he unexpectedly landed in a New World, marking a pivotal moment in his…" at bounding box center [510, 386] width 348 height 20
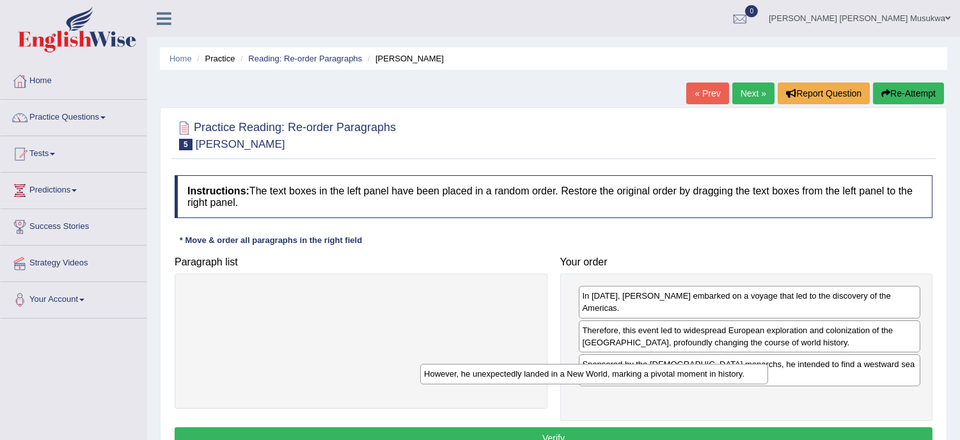
drag, startPoint x: 318, startPoint y: 303, endPoint x: 552, endPoint y: 382, distance: 247.2
click at [552, 382] on div "However, he unexpectedly landed in a New World, marking a pivotal moment in his…" at bounding box center [594, 374] width 348 height 20
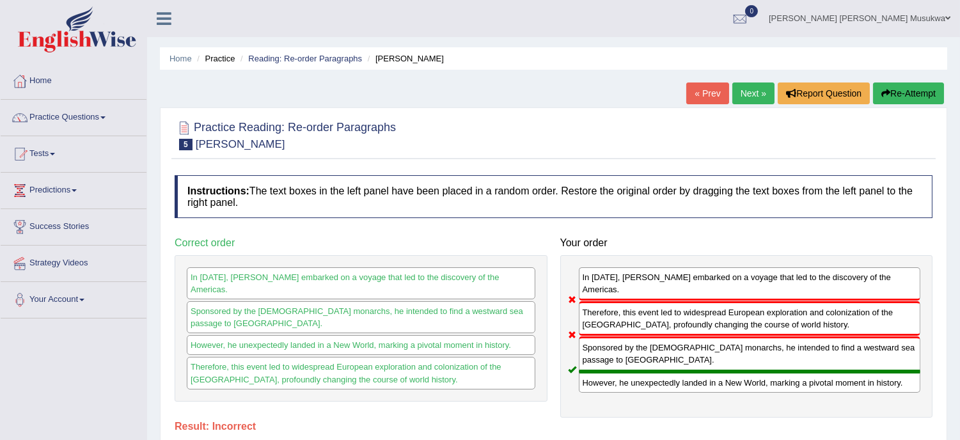
click at [926, 90] on button "Re-Attempt" at bounding box center [908, 94] width 71 height 22
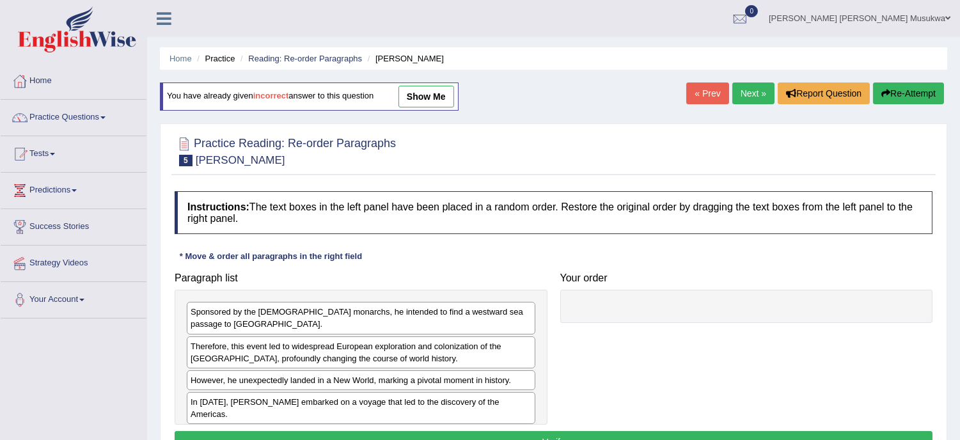
click at [768, 136] on div "Home Practice Reading: Re-order Paragraphs [PERSON_NAME] You have already given…" at bounding box center [553, 320] width 813 height 640
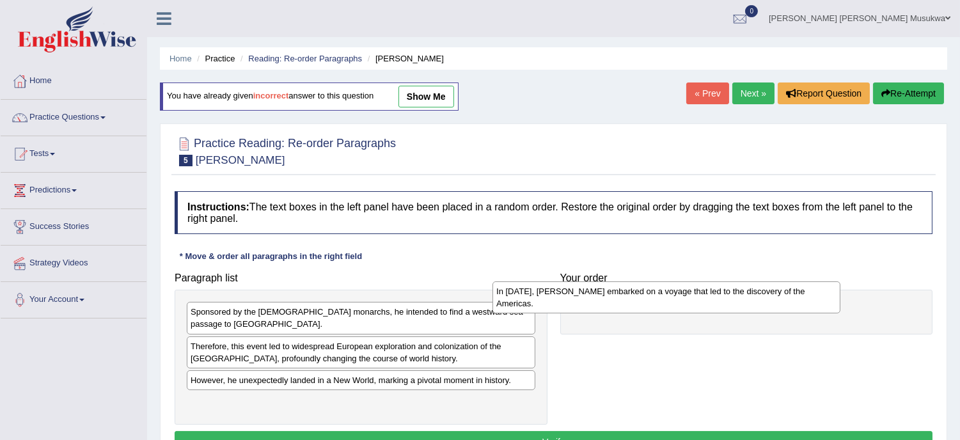
drag, startPoint x: 347, startPoint y: 395, endPoint x: 654, endPoint y: 295, distance: 322.6
click at [654, 295] on div "In [DATE], [PERSON_NAME] embarked on a voyage that led to the discovery of the …" at bounding box center [666, 297] width 348 height 32
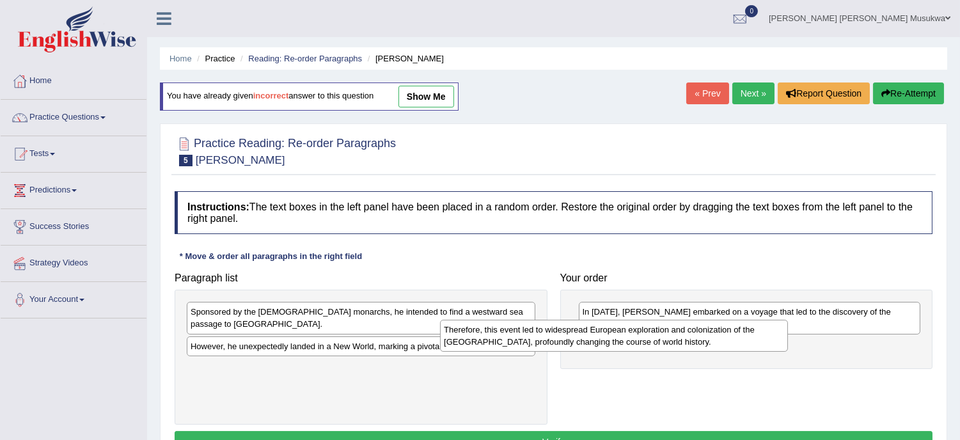
drag, startPoint x: 336, startPoint y: 341, endPoint x: 594, endPoint y: 336, distance: 257.1
click at [594, 336] on div "Therefore, this event led to widespread European exploration and colonization o…" at bounding box center [614, 336] width 348 height 32
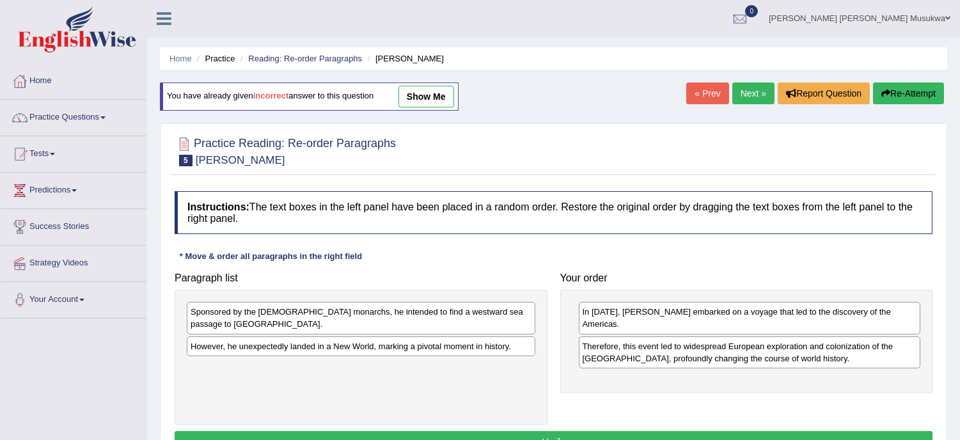
click at [873, 83] on button "Re-Attempt" at bounding box center [908, 94] width 71 height 22
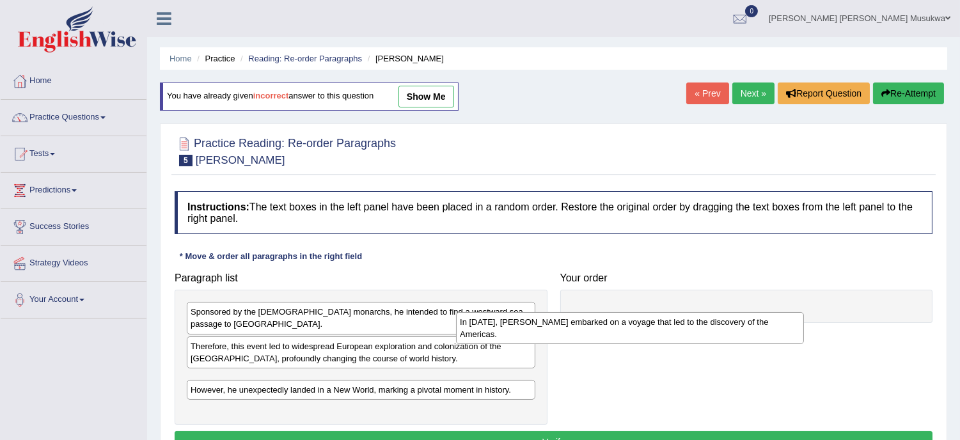
drag, startPoint x: 359, startPoint y: 393, endPoint x: 634, endPoint y: 318, distance: 285.2
click at [634, 318] on div "In [DATE], [PERSON_NAME] embarked on a voyage that led to the discovery of the …" at bounding box center [630, 328] width 348 height 32
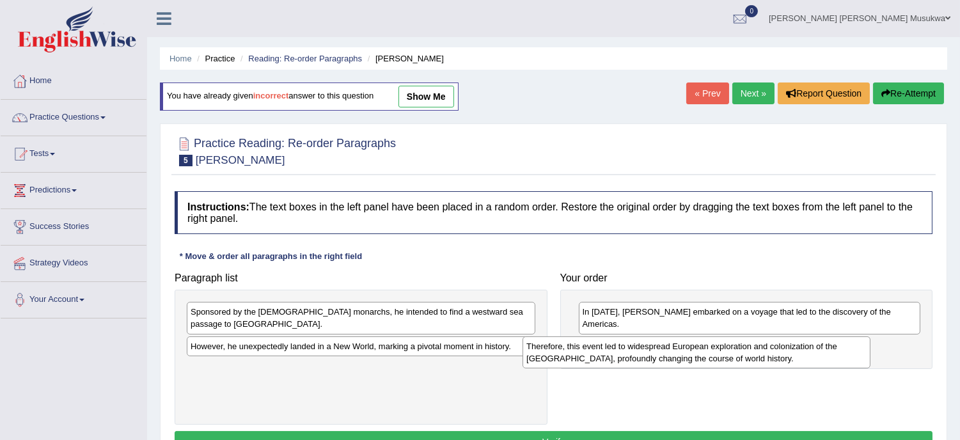
drag, startPoint x: 365, startPoint y: 337, endPoint x: 702, endPoint y: 349, distance: 336.6
click at [702, 349] on div "Therefore, this event led to widespread European exploration and colonization o…" at bounding box center [697, 352] width 348 height 32
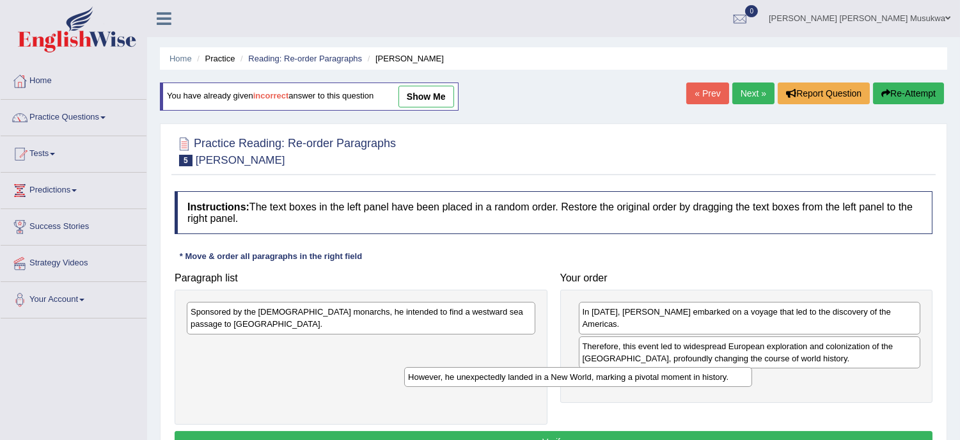
drag, startPoint x: 418, startPoint y: 329, endPoint x: 637, endPoint y: 372, distance: 222.9
click at [637, 372] on div "However, he unexpectedly landed in a New World, marking a pivotal moment in his…" at bounding box center [578, 377] width 348 height 20
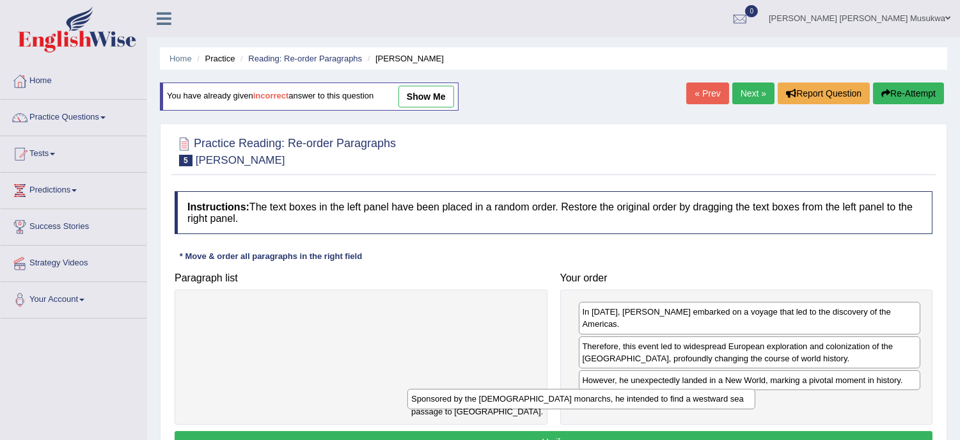
drag, startPoint x: 404, startPoint y: 315, endPoint x: 625, endPoint y: 402, distance: 237.8
click at [625, 402] on div "Sponsored by the [DEMOGRAPHIC_DATA] monarchs, he intended to find a westward se…" at bounding box center [581, 399] width 348 height 20
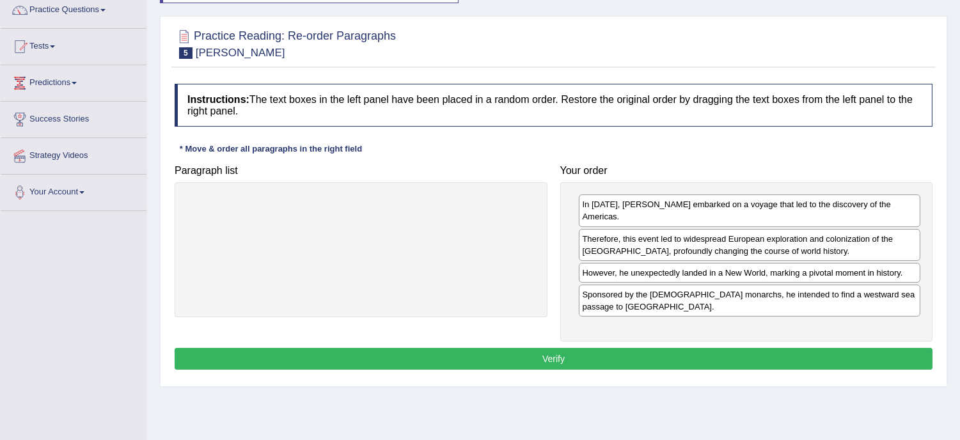
scroll to position [113, 0]
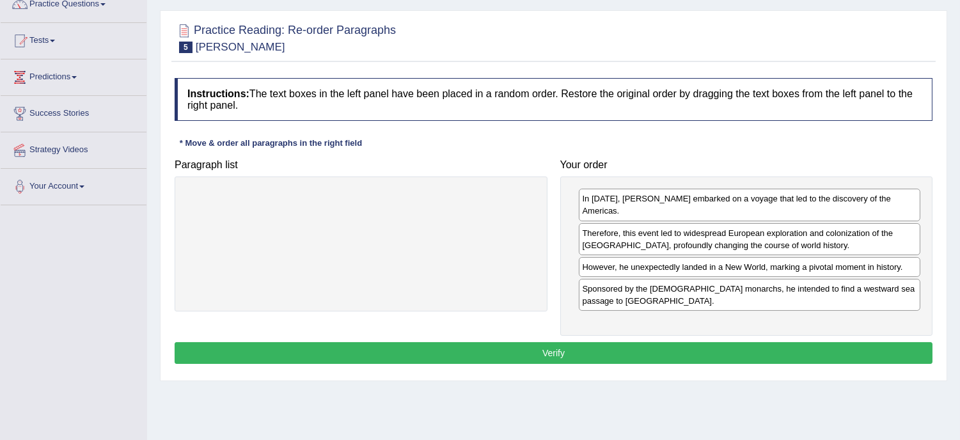
click at [583, 342] on button "Verify" at bounding box center [554, 353] width 758 height 22
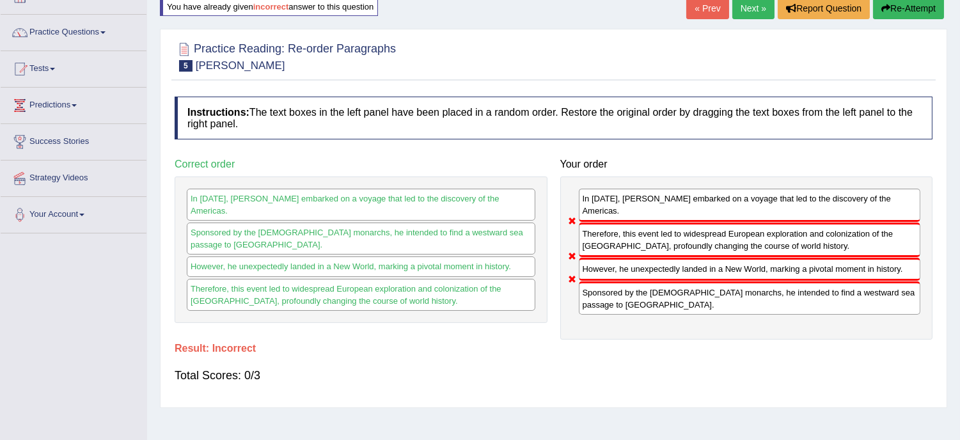
scroll to position [0, 0]
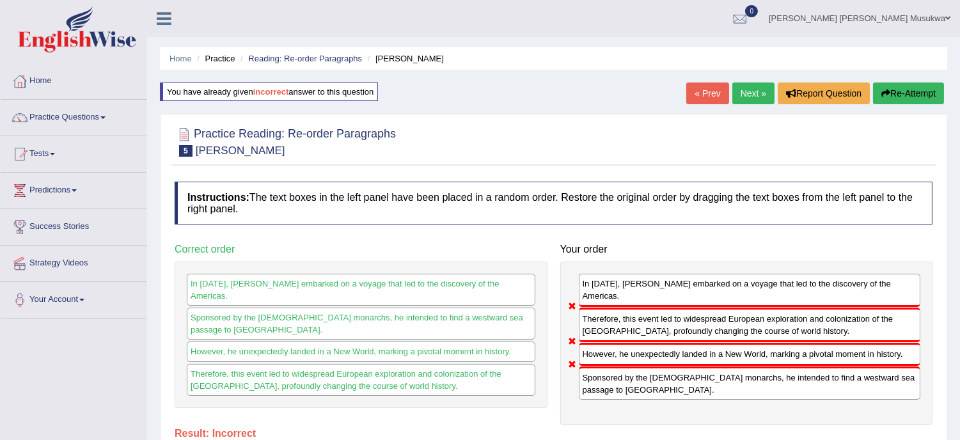
click at [923, 84] on button "Re-Attempt" at bounding box center [908, 94] width 71 height 22
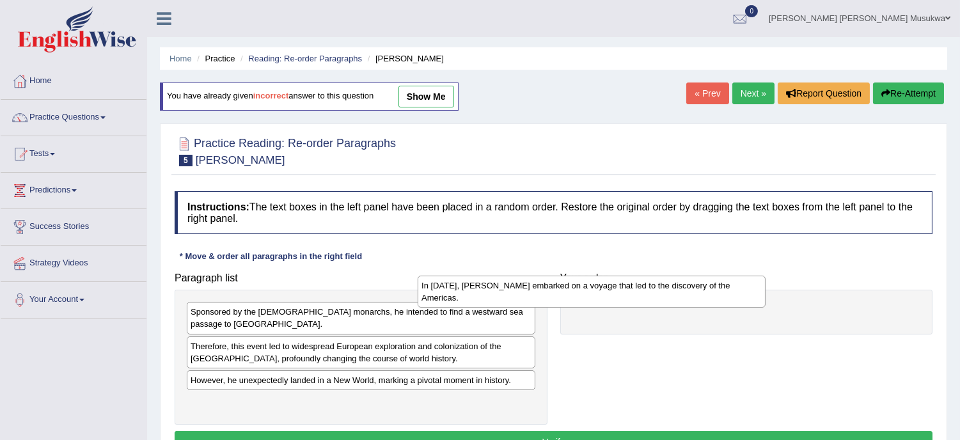
drag, startPoint x: 348, startPoint y: 391, endPoint x: 579, endPoint y: 286, distance: 253.6
click at [579, 286] on div "In [DATE], [PERSON_NAME] embarked on a voyage that led to the discovery of the …" at bounding box center [592, 292] width 348 height 32
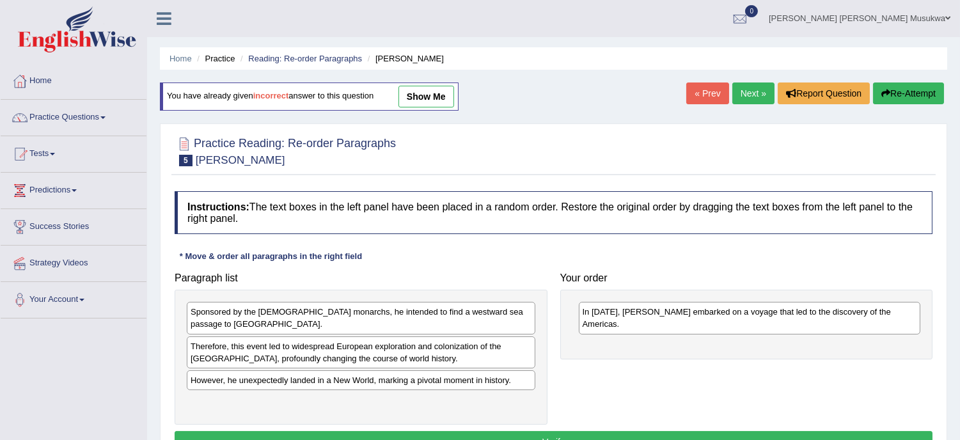
click at [244, 320] on div "Sponsored by the [DEMOGRAPHIC_DATA] monarchs, he intended to find a westward se…" at bounding box center [361, 318] width 349 height 32
click at [244, 320] on div "Sponsored by the Spanish monarchs, he intended to find a westward sea passage t…" at bounding box center [361, 318] width 349 height 32
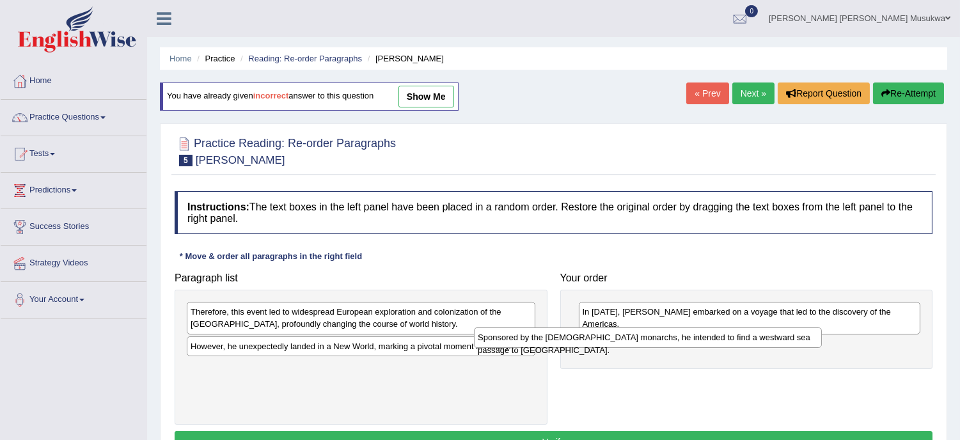
drag, startPoint x: 378, startPoint y: 311, endPoint x: 666, endPoint y: 336, distance: 288.9
click at [666, 336] on div "Sponsored by the Spanish monarchs, he intended to find a westward sea passage t…" at bounding box center [648, 337] width 348 height 20
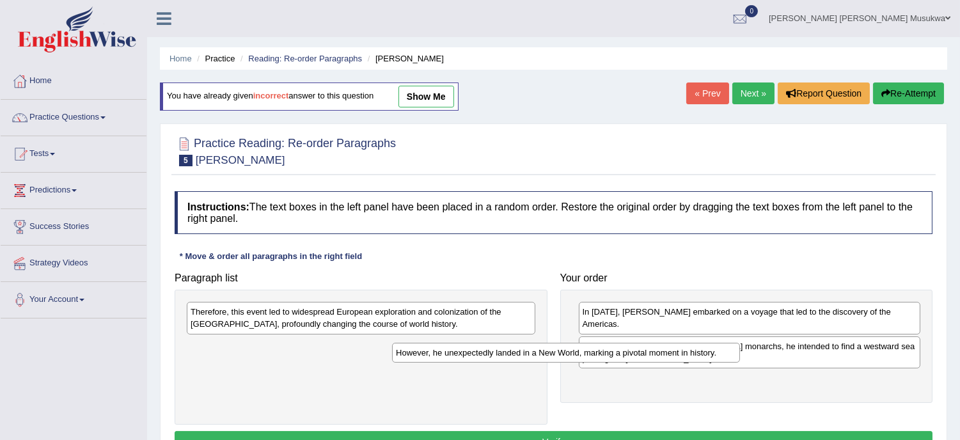
drag, startPoint x: 393, startPoint y: 343, endPoint x: 598, endPoint y: 350, distance: 205.4
click at [598, 350] on div "However, he unexpectedly landed in a New World, marking a pivotal moment in his…" at bounding box center [566, 353] width 348 height 20
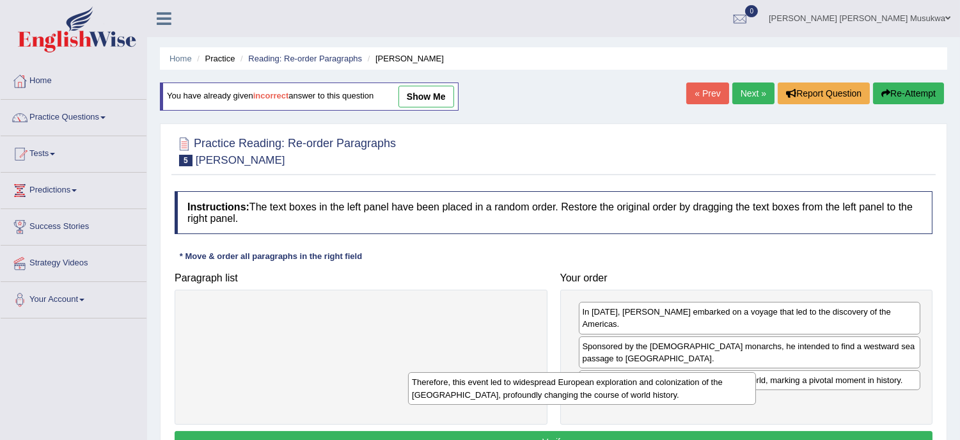
drag, startPoint x: 393, startPoint y: 315, endPoint x: 618, endPoint y: 386, distance: 236.2
click at [618, 386] on div "Therefore, this event led to widespread European exploration and colonization o…" at bounding box center [582, 388] width 348 height 32
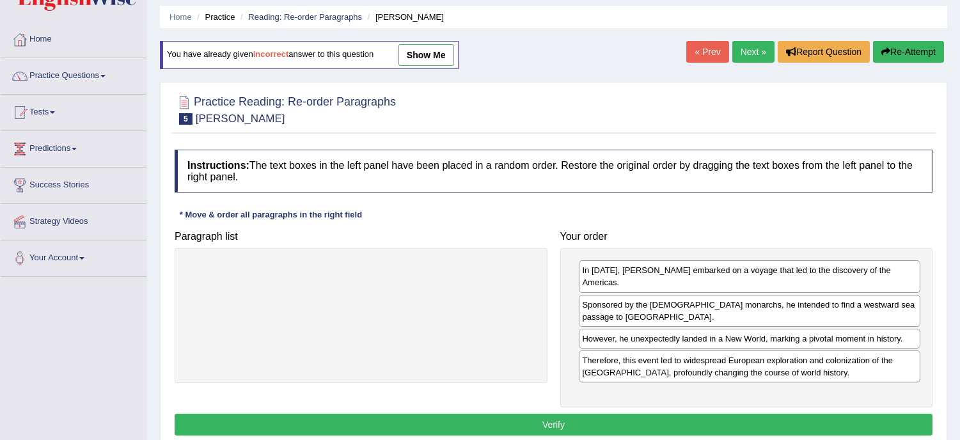
scroll to position [56, 0]
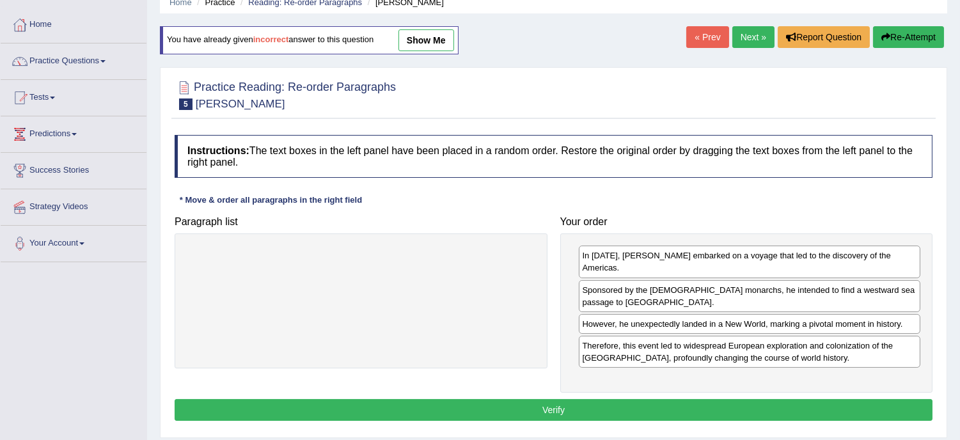
click at [551, 399] on button "Verify" at bounding box center [554, 410] width 758 height 22
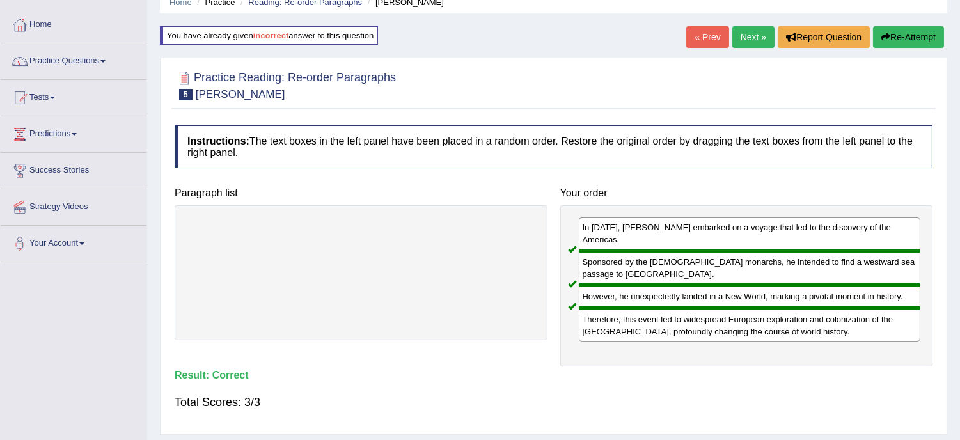
click at [743, 28] on link "Next »" at bounding box center [753, 37] width 42 height 22
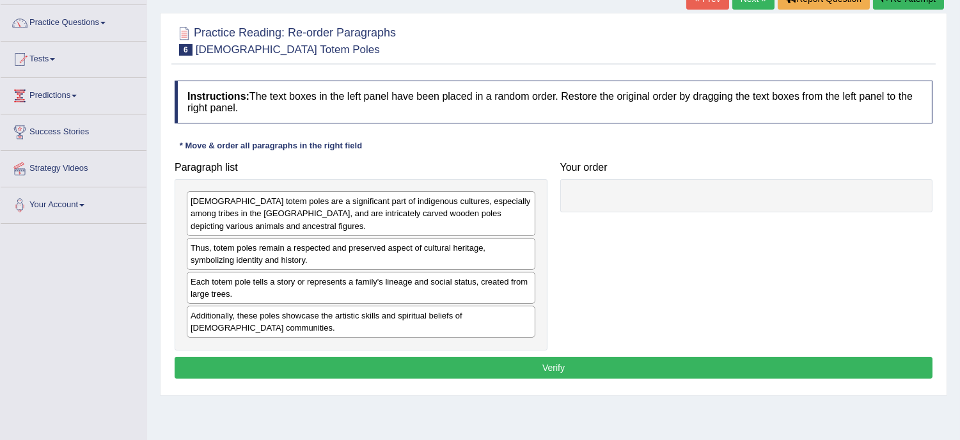
scroll to position [113, 0]
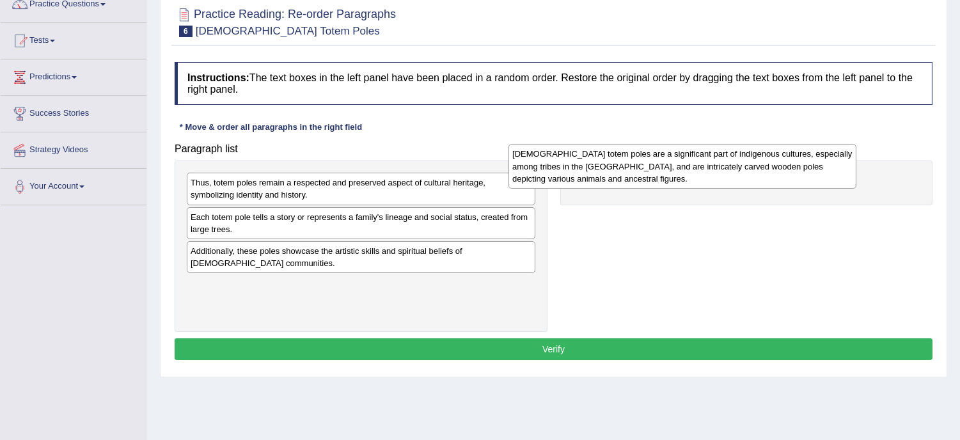
drag, startPoint x: 281, startPoint y: 198, endPoint x: 603, endPoint y: 169, distance: 323.0
click at [603, 169] on div "Native American totem poles are a significant part of indigenous cultures, espe…" at bounding box center [682, 166] width 348 height 45
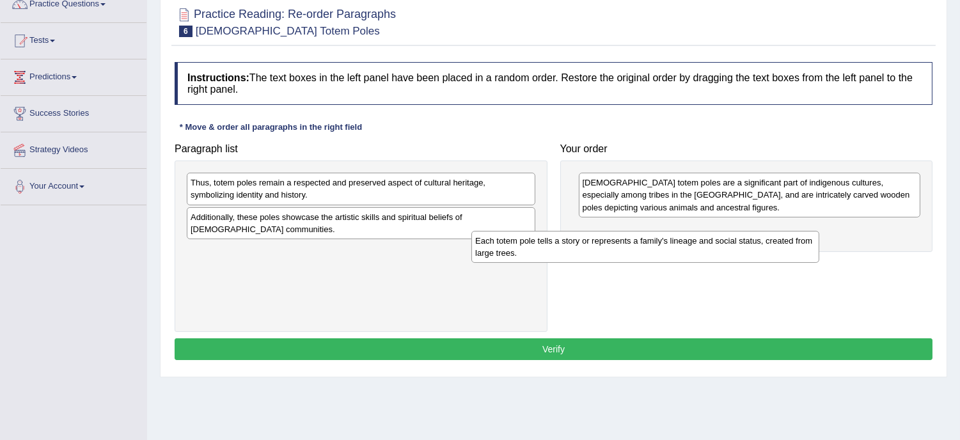
drag, startPoint x: 377, startPoint y: 221, endPoint x: 662, endPoint y: 245, distance: 285.6
click at [662, 245] on div "Each totem pole tells a story or represents a family's lineage and social statu…" at bounding box center [645, 247] width 348 height 32
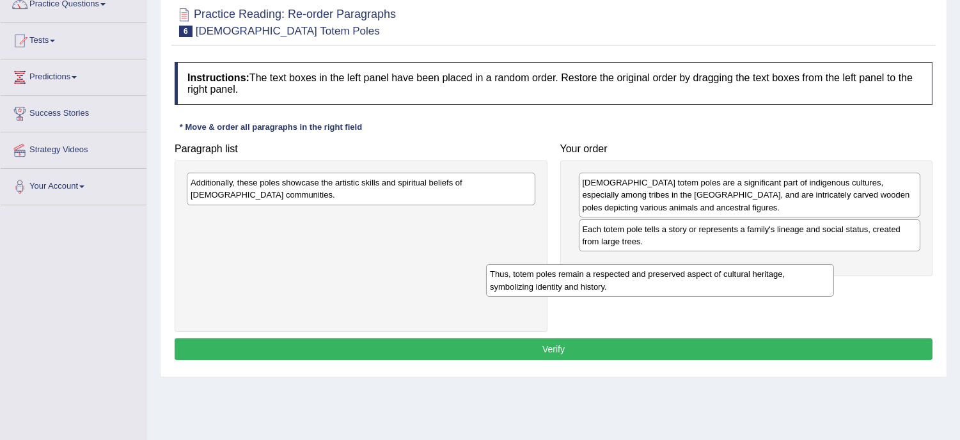
drag, startPoint x: 368, startPoint y: 188, endPoint x: 668, endPoint y: 279, distance: 313.6
click at [668, 279] on div "Thus, totem poles remain a respected and preserved aspect of cultural heritage,…" at bounding box center [660, 280] width 348 height 32
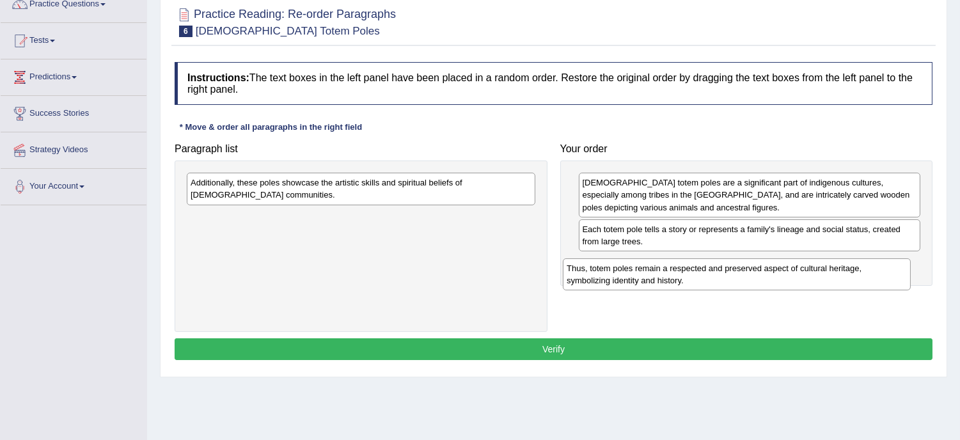
drag, startPoint x: 344, startPoint y: 219, endPoint x: 721, endPoint y: 269, distance: 380.6
click at [721, 269] on div "Thus, totem poles remain a respected and preserved aspect of cultural heritage,…" at bounding box center [737, 274] width 348 height 32
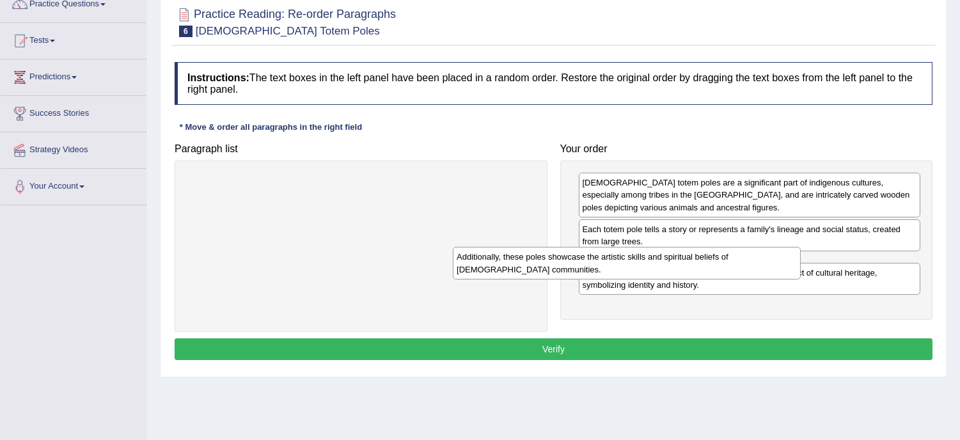
drag, startPoint x: 350, startPoint y: 184, endPoint x: 618, endPoint y: 258, distance: 278.1
click at [618, 258] on div "Additionally, these poles showcase the artistic skills and spiritual beliefs of…" at bounding box center [627, 263] width 348 height 32
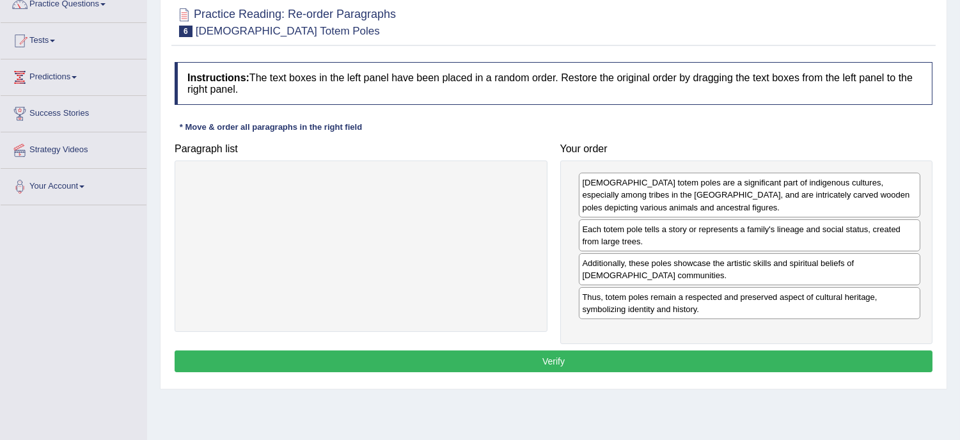
click at [557, 354] on button "Verify" at bounding box center [554, 361] width 758 height 22
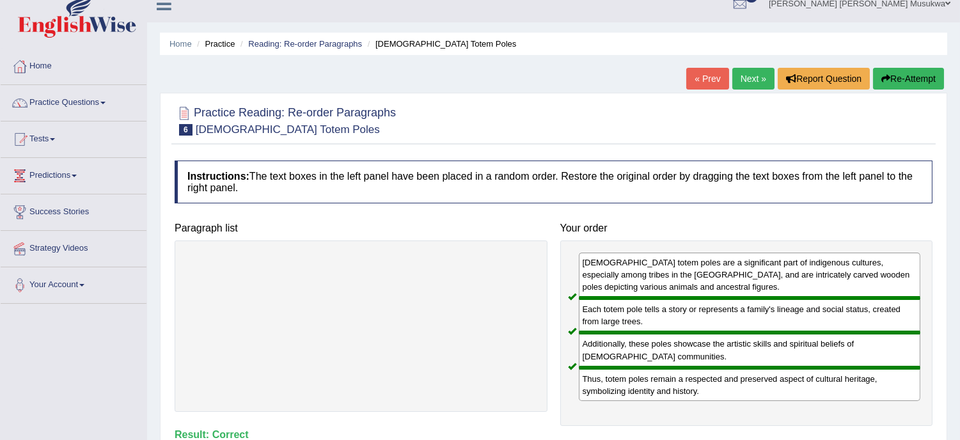
scroll to position [0, 0]
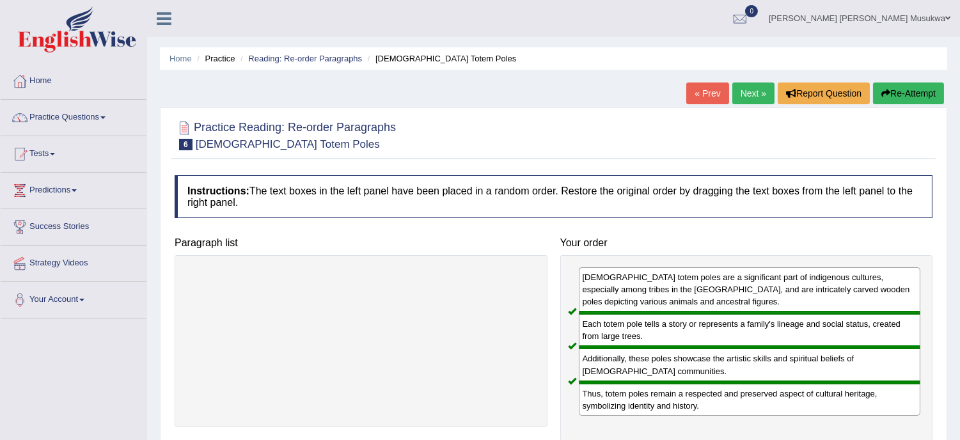
click at [757, 86] on link "Next »" at bounding box center [753, 94] width 42 height 22
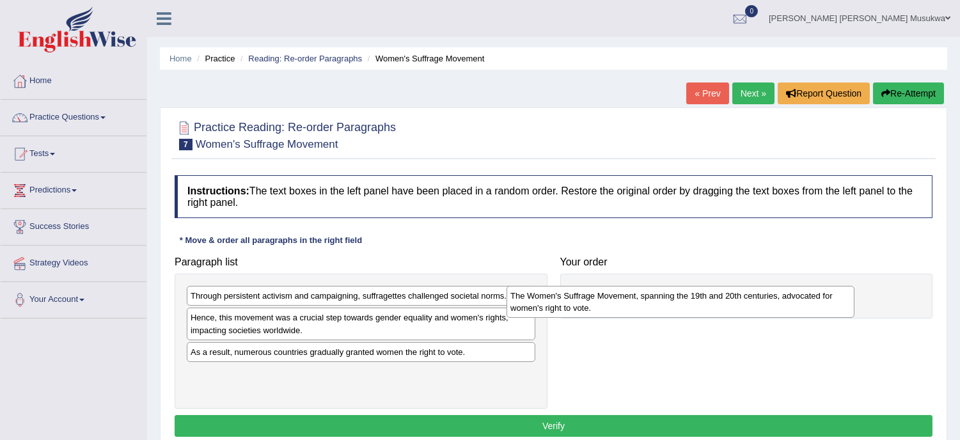
drag, startPoint x: 303, startPoint y: 381, endPoint x: 623, endPoint y: 301, distance: 329.5
click at [623, 301] on div "The Women's Suffrage Movement, spanning the 19th and 20th centuries, advocated …" at bounding box center [681, 302] width 348 height 32
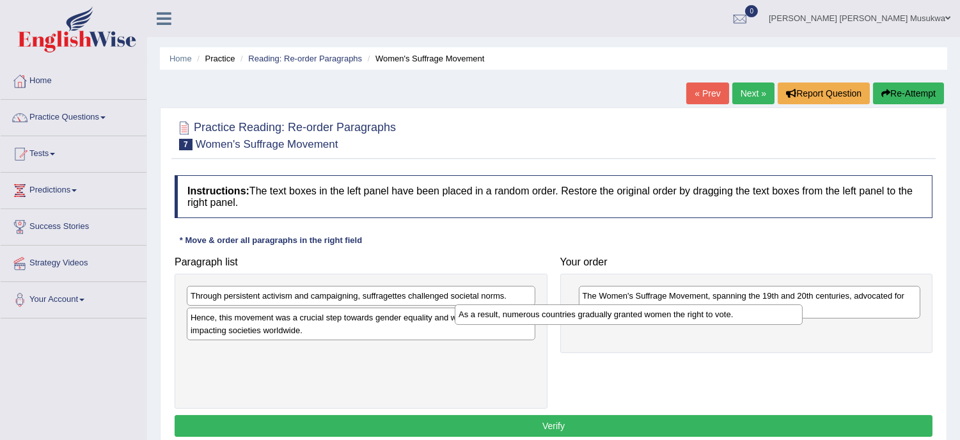
drag, startPoint x: 451, startPoint y: 354, endPoint x: 719, endPoint y: 316, distance: 270.6
click at [719, 316] on div "As a result, numerous countries gradually granted women the right to vote." at bounding box center [629, 314] width 348 height 20
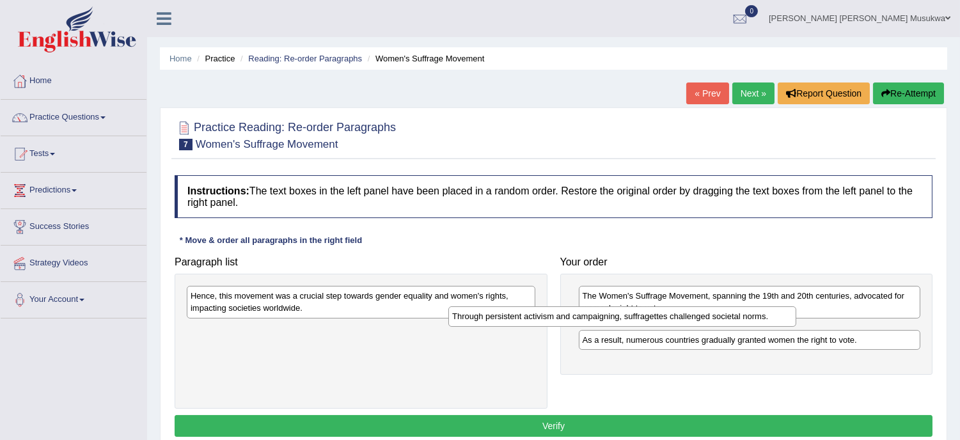
drag, startPoint x: 324, startPoint y: 297, endPoint x: 588, endPoint y: 317, distance: 264.9
click at [588, 317] on div "Through persistent activism and campaigning, suffragettes challenged societal n…" at bounding box center [622, 316] width 348 height 20
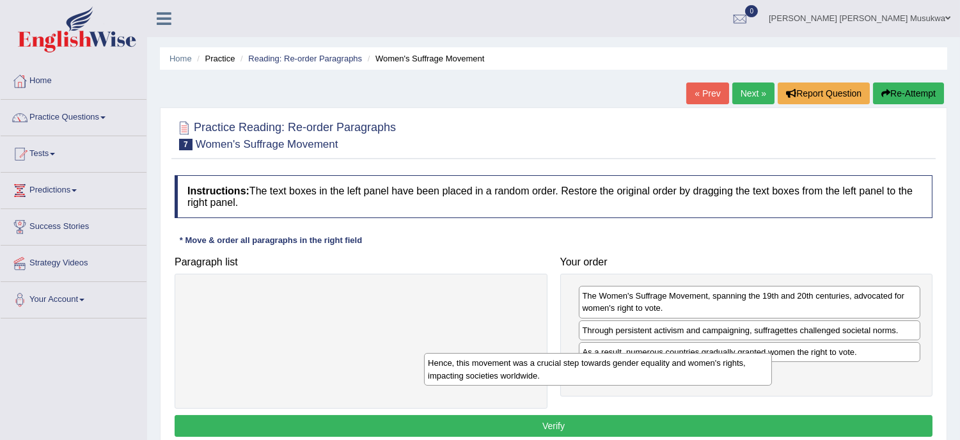
drag, startPoint x: 321, startPoint y: 302, endPoint x: 559, endPoint y: 369, distance: 247.2
click at [559, 369] on div "Hence, this movement was a crucial step towards gender equality and women's rig…" at bounding box center [598, 369] width 348 height 32
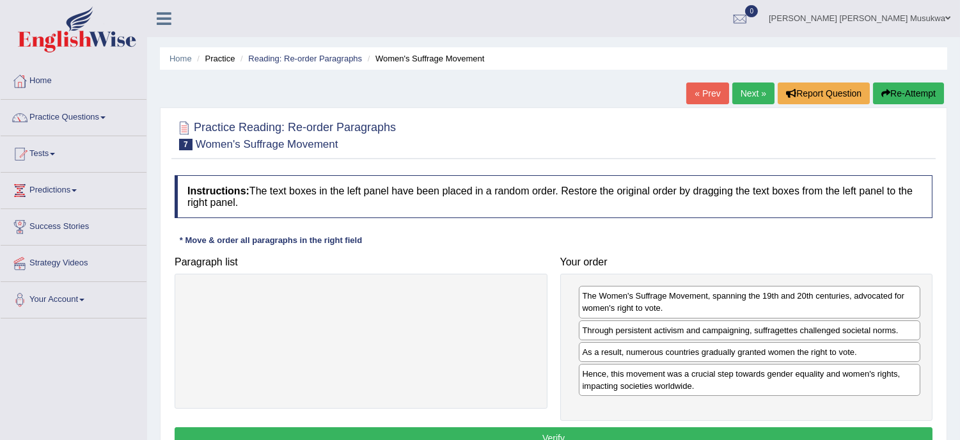
click at [556, 435] on button "Verify" at bounding box center [554, 438] width 758 height 22
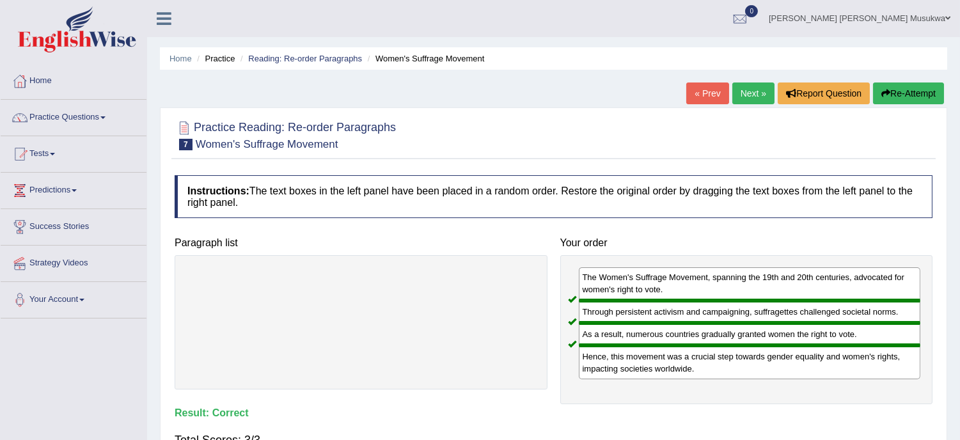
click at [747, 90] on link "Next »" at bounding box center [753, 94] width 42 height 22
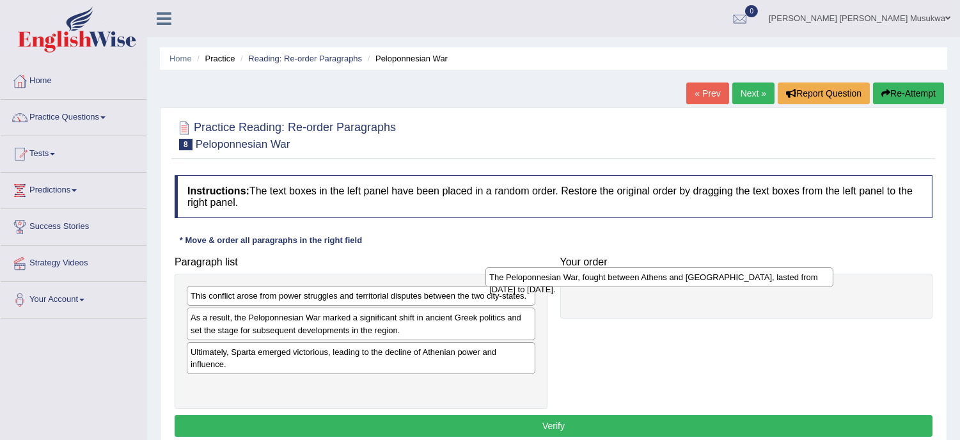
drag, startPoint x: 308, startPoint y: 391, endPoint x: 609, endPoint y: 281, distance: 320.7
click at [609, 281] on div "The Peloponnesian War, fought between Athens and [GEOGRAPHIC_DATA], lasted from…" at bounding box center [659, 277] width 348 height 20
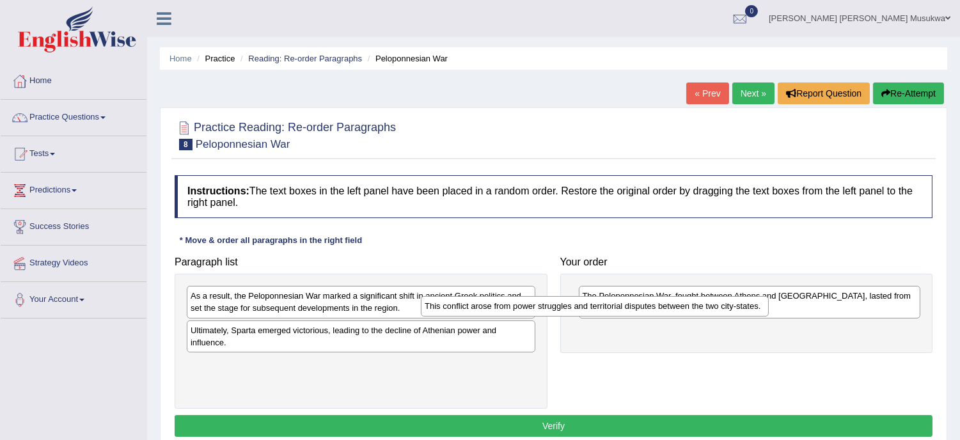
drag, startPoint x: 462, startPoint y: 295, endPoint x: 696, endPoint y: 307, distance: 234.4
click at [696, 307] on div "This conflict arose from power struggles and territorial disputes between the t…" at bounding box center [595, 306] width 348 height 20
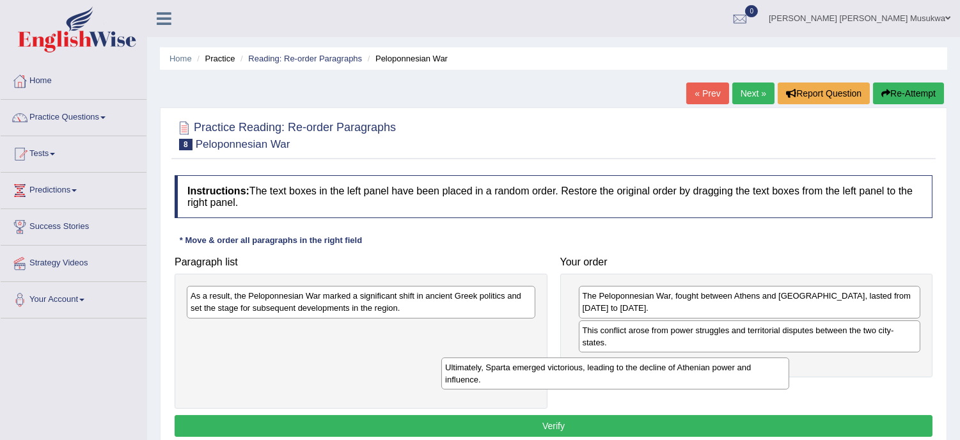
drag, startPoint x: 437, startPoint y: 336, endPoint x: 701, endPoint y: 370, distance: 266.3
click at [701, 370] on div "Ultimately, Sparta emerged victorious, leading to the decline of Athenian power…" at bounding box center [615, 374] width 348 height 32
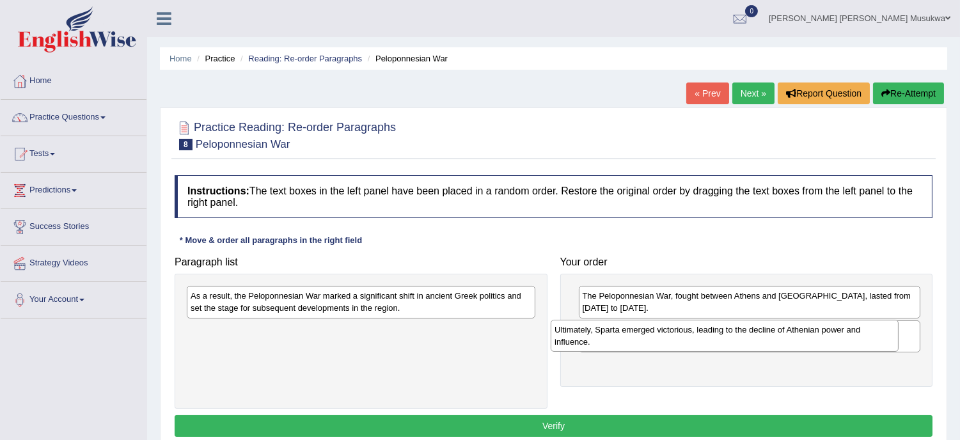
drag, startPoint x: 352, startPoint y: 342, endPoint x: 721, endPoint y: 341, distance: 368.4
click at [721, 341] on div "Ultimately, Sparta emerged victorious, leading to the decline of Athenian power…" at bounding box center [725, 336] width 348 height 32
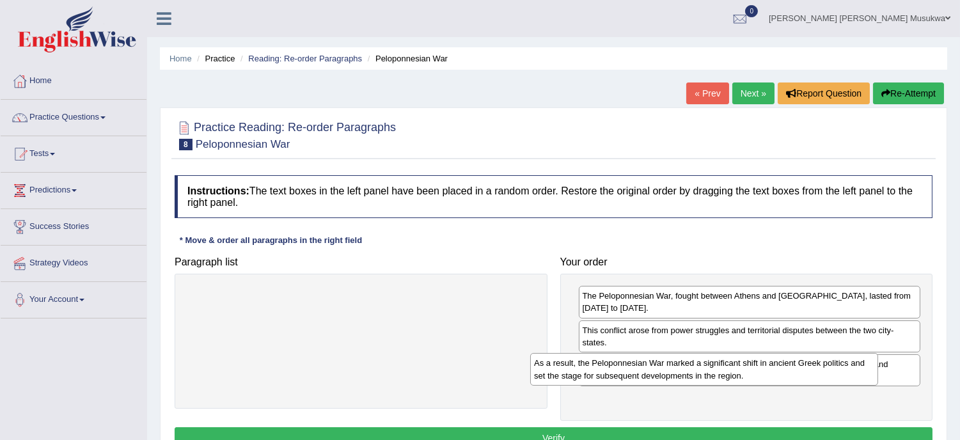
drag, startPoint x: 329, startPoint y: 308, endPoint x: 672, endPoint y: 375, distance: 350.0
click at [672, 375] on div "As a result, the Peloponnesian War marked a significant shift in ancient Greek …" at bounding box center [704, 369] width 348 height 32
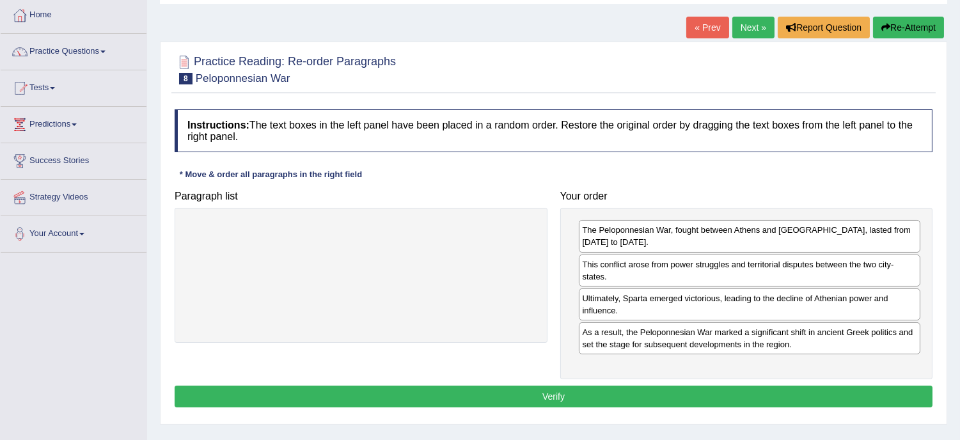
scroll to position [85, 0]
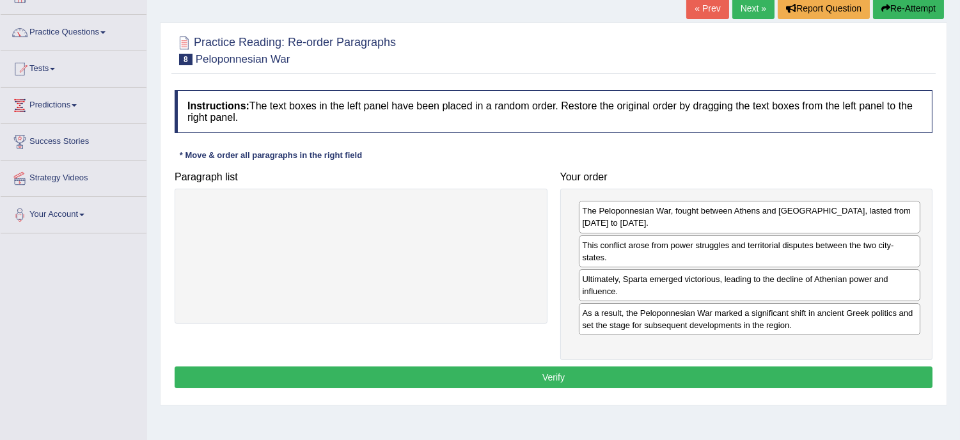
click at [663, 366] on button "Verify" at bounding box center [554, 377] width 758 height 22
